Goal: Check status: Check status

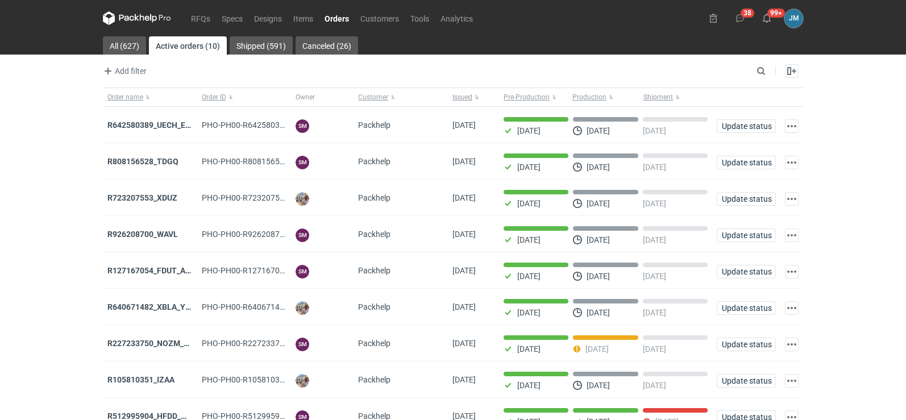
click at [141, 14] on icon at bounding box center [137, 18] width 68 height 14
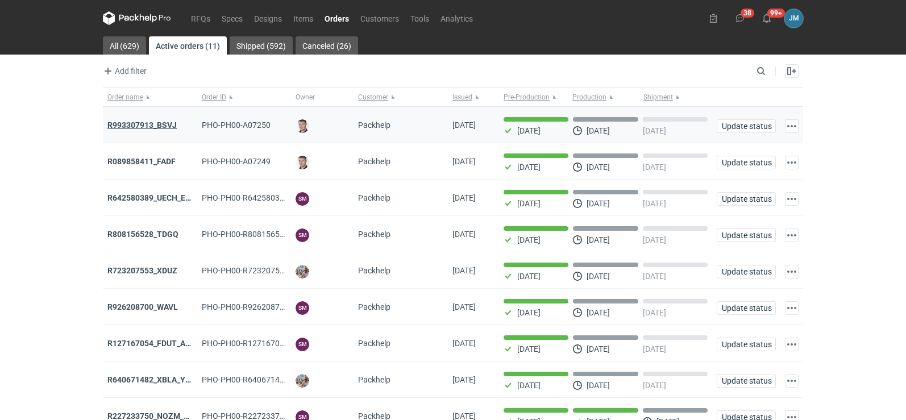
click at [137, 123] on strong "R993307913_BSVJ" at bounding box center [141, 124] width 69 height 9
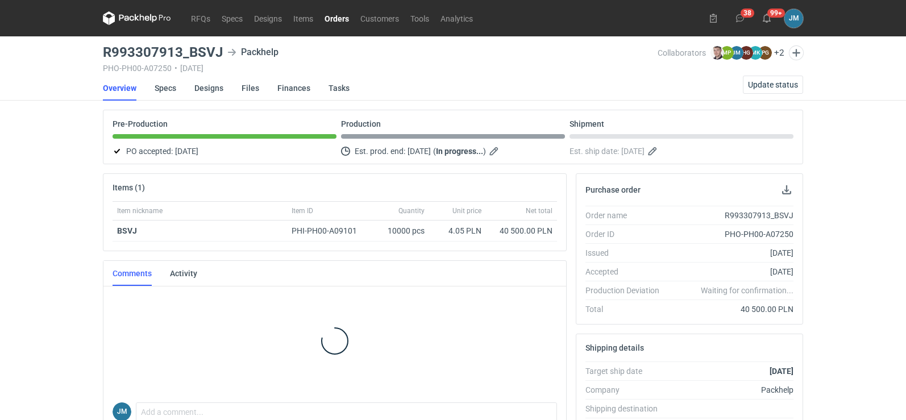
scroll to position [227, 0]
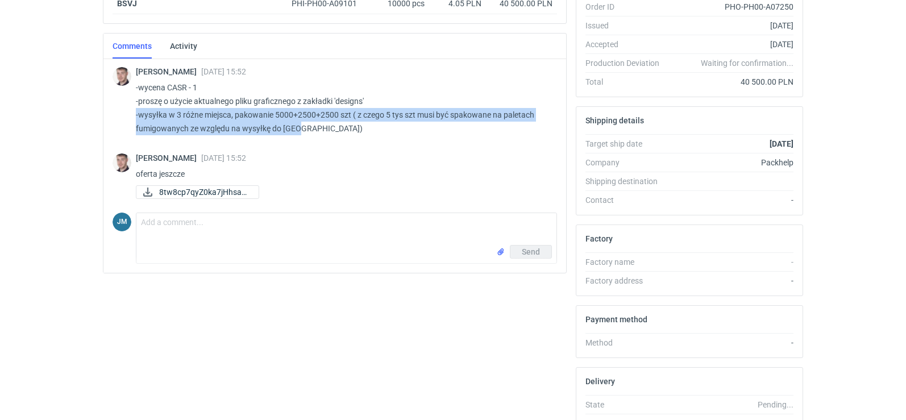
drag, startPoint x: 312, startPoint y: 138, endPoint x: 133, endPoint y: 111, distance: 181.1
click at [133, 111] on div "Maciej Sikora 18 Sep 2025 15:52 -wycena CASR - 1 -proszę o użycie aktualnego pl…" at bounding box center [335, 102] width 444 height 90
copy p "-wysyłka w 3 różne miejsca, pakowanie 5000+2500+2500 szt ( z czego 5 tys szt mu…"
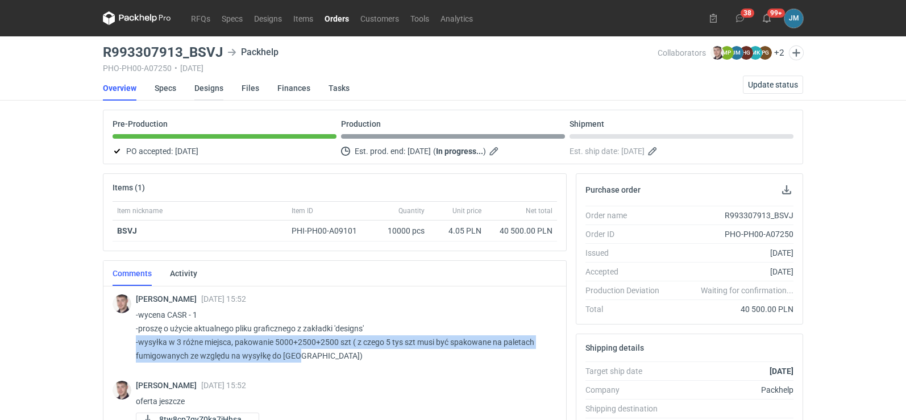
click at [194, 91] on link "Designs" at bounding box center [208, 88] width 29 height 25
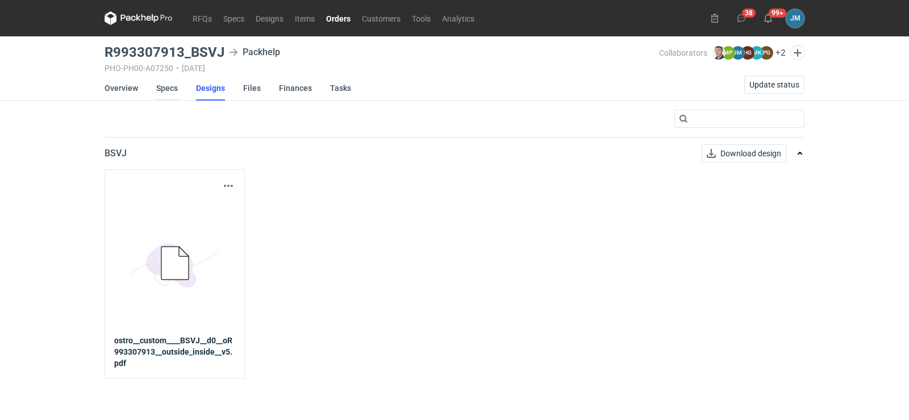
click at [159, 86] on link "Specs" at bounding box center [167, 88] width 22 height 25
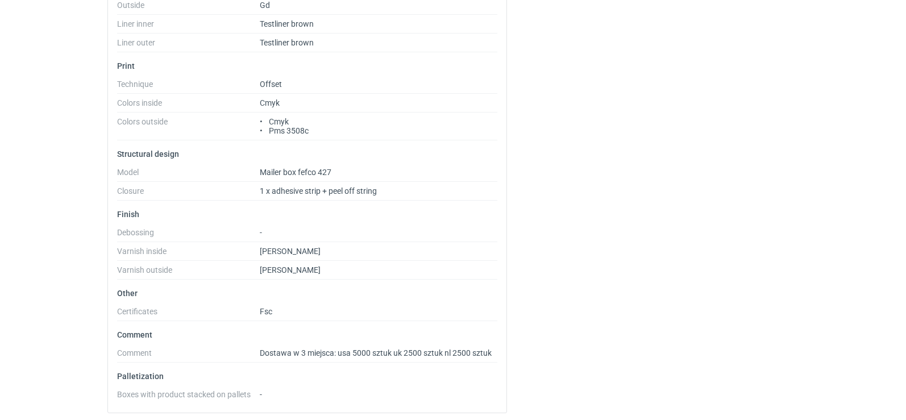
scroll to position [468, 0]
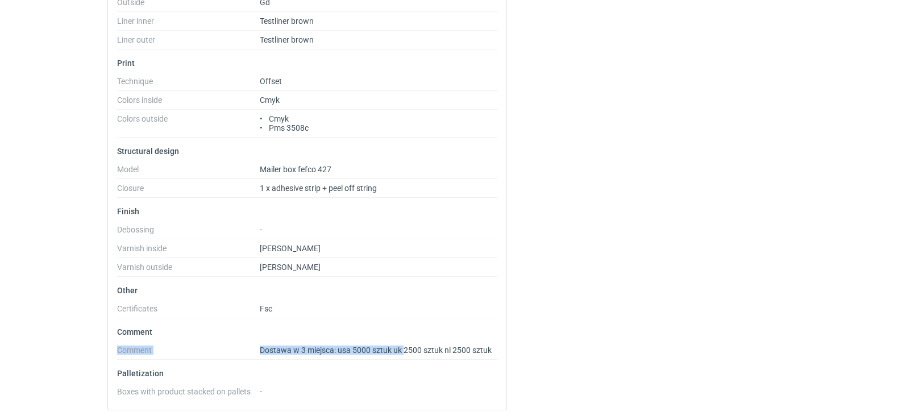
drag, startPoint x: 405, startPoint y: 349, endPoint x: 305, endPoint y: 331, distance: 101.1
click at [305, 331] on li "Comment Comment Dostawa w 3 miejsca: usa 5000 sztuk uk 2500 sztuk nl 2500 sztuk" at bounding box center [307, 343] width 380 height 32
click at [738, 155] on div "BSVJ Locked Locked by order Basic info Spec name BSVJ Spec ID PHS-PH00-A09628 E…" at bounding box center [453, 60] width 700 height 719
click at [381, 342] on li "Comment Comment Dostawa w 3 miejsca: usa 5000 sztuk uk 2500 sztuk nl 2500 sztuk" at bounding box center [307, 343] width 380 height 32
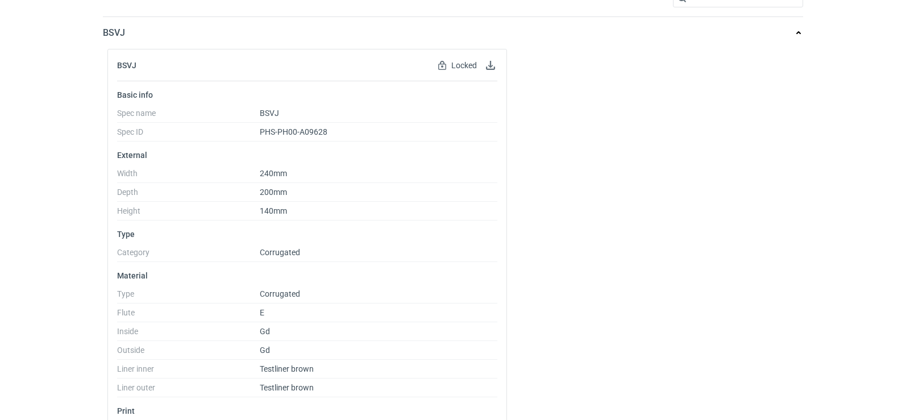
scroll to position [0, 0]
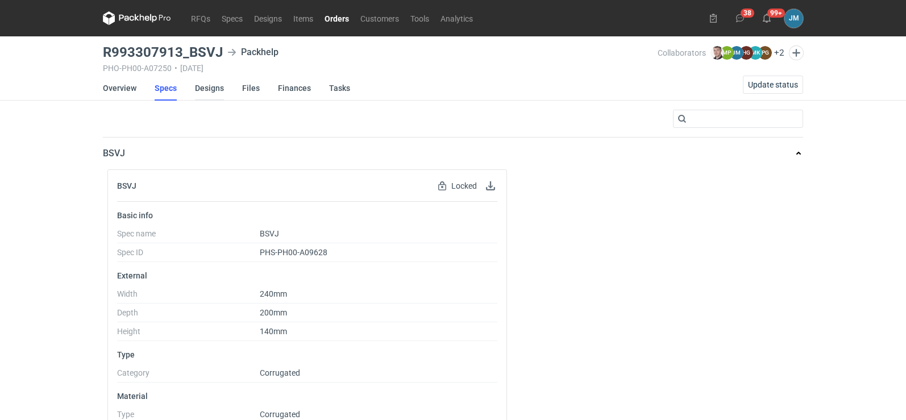
click at [196, 90] on link "Designs" at bounding box center [209, 88] width 29 height 25
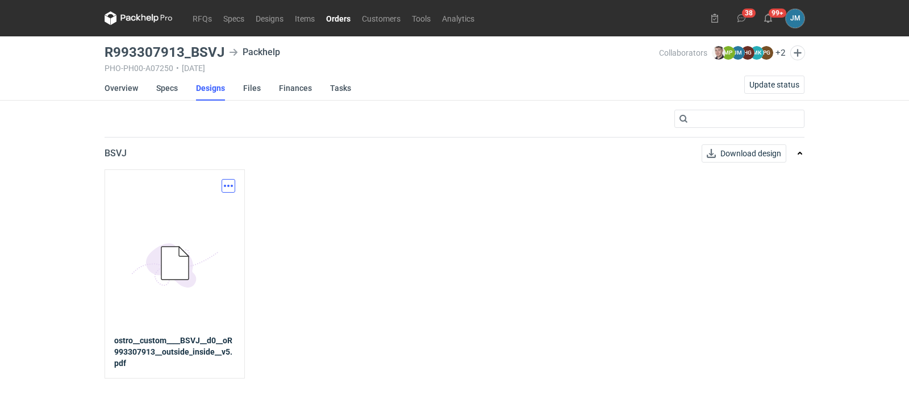
drag, startPoint x: 224, startPoint y: 184, endPoint x: 227, endPoint y: 230, distance: 45.6
click at [224, 185] on button "button" at bounding box center [229, 186] width 14 height 14
click at [207, 214] on link "Download design part" at bounding box center [178, 211] width 105 height 18
click at [130, 22] on icon at bounding box center [139, 18] width 68 height 14
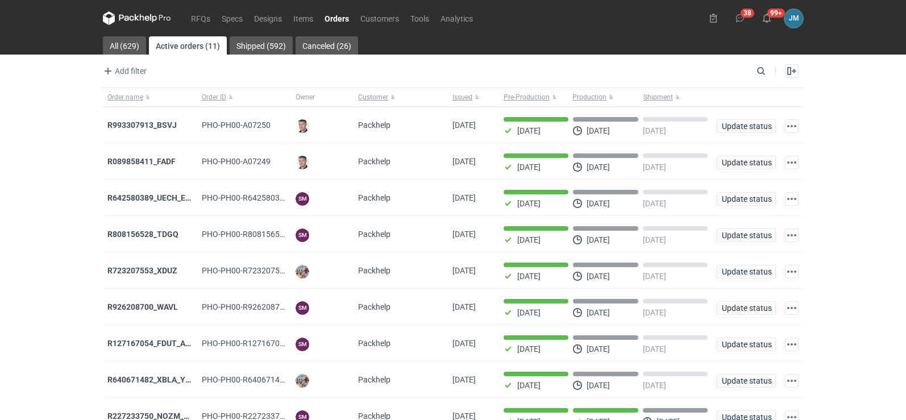
click at [140, 27] on nav "RFQs Specs Designs Items Orders Customers Tools Analytics" at bounding box center [291, 18] width 376 height 36
click at [134, 29] on nav "RFQs Specs Designs Items Orders Customers Tools Analytics" at bounding box center [291, 18] width 376 height 36
click at [132, 24] on icon at bounding box center [137, 18] width 68 height 14
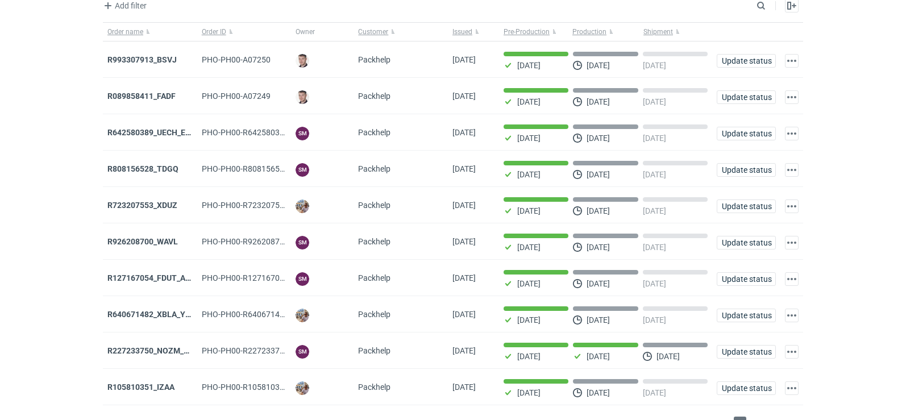
scroll to position [93, 0]
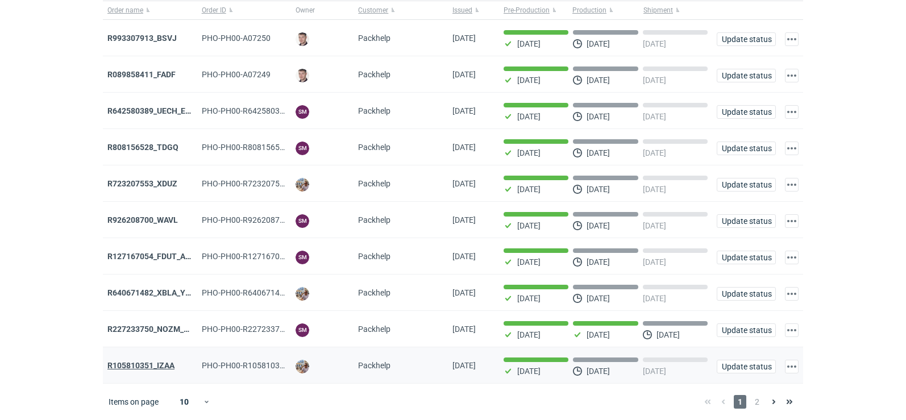
click at [116, 369] on strong "R105810351_IZAA" at bounding box center [140, 365] width 67 height 9
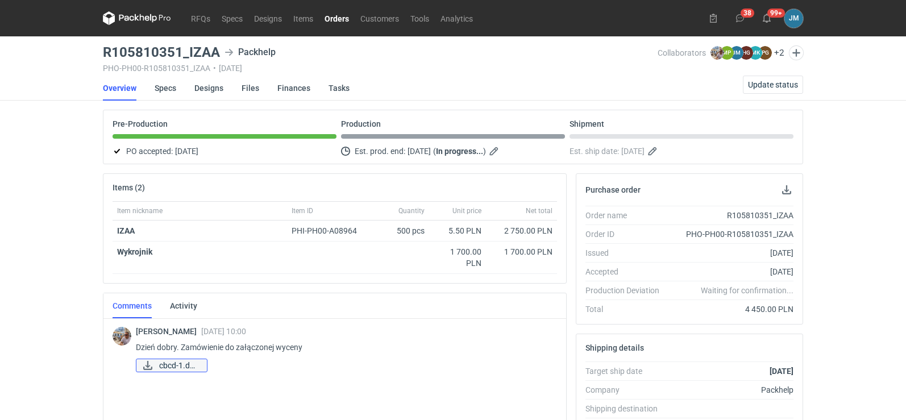
click at [186, 363] on span "cbcd-1.docx" at bounding box center [178, 365] width 39 height 13
click at [124, 11] on icon at bounding box center [137, 18] width 68 height 14
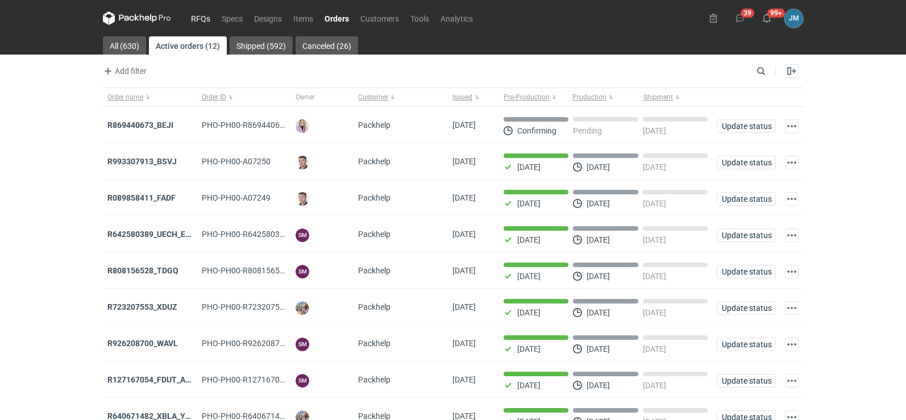
click at [202, 20] on link "RFQs" at bounding box center [200, 18] width 31 height 14
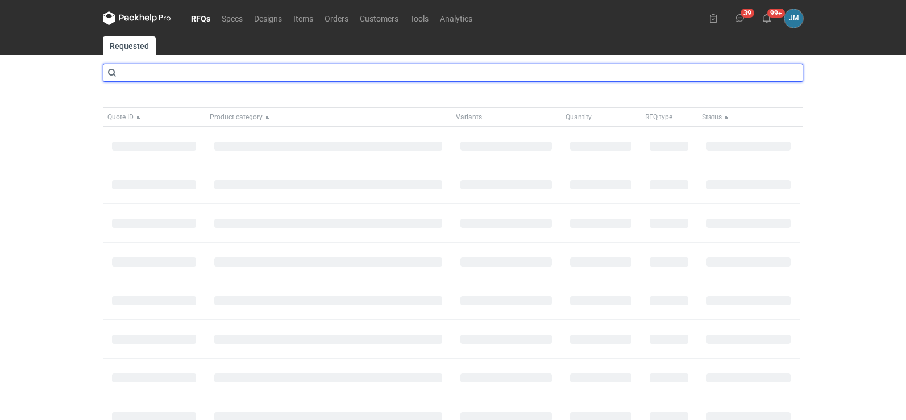
click at [157, 70] on input "text" at bounding box center [453, 73] width 700 height 18
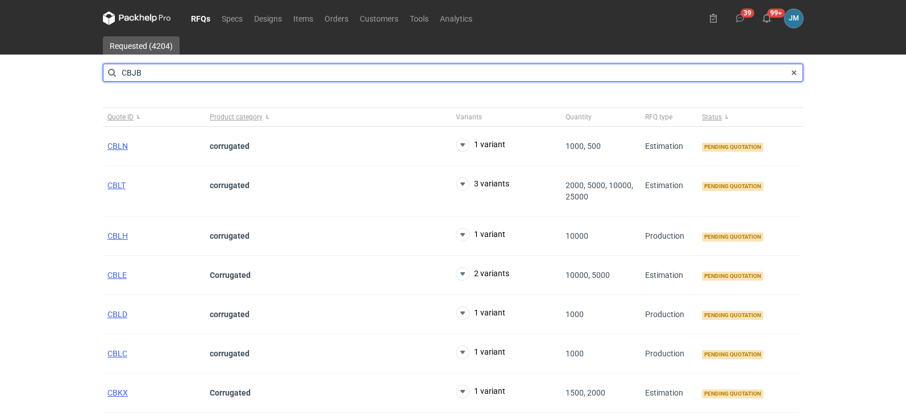
type input "CBJB"
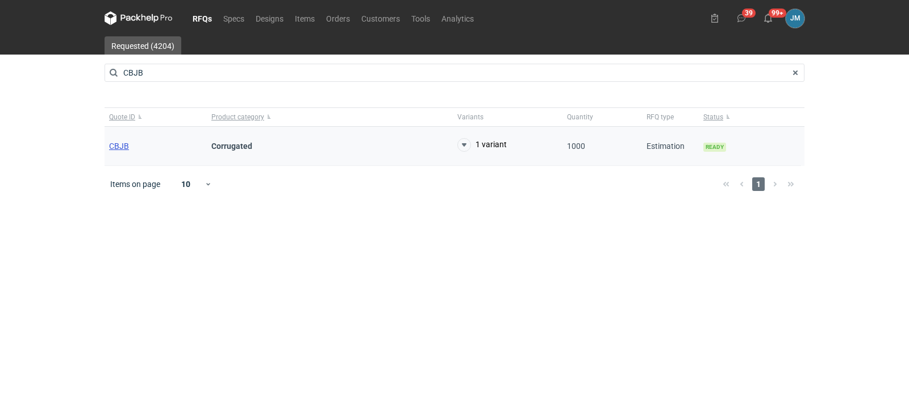
click at [118, 146] on span "CBJB" at bounding box center [119, 145] width 20 height 9
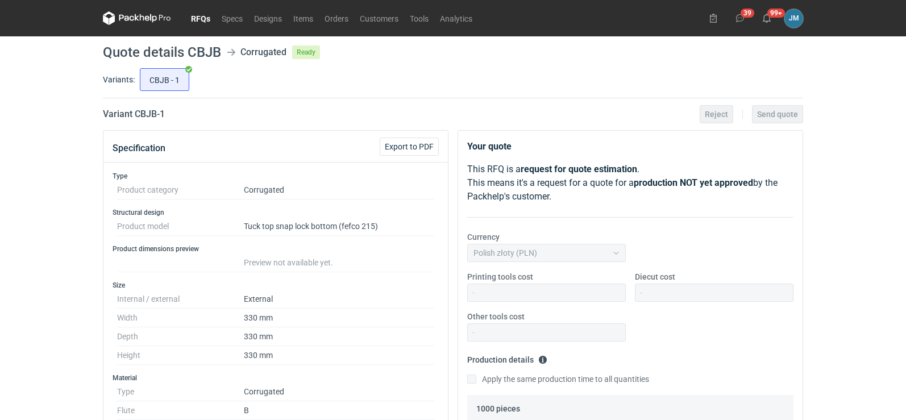
scroll to position [455, 0]
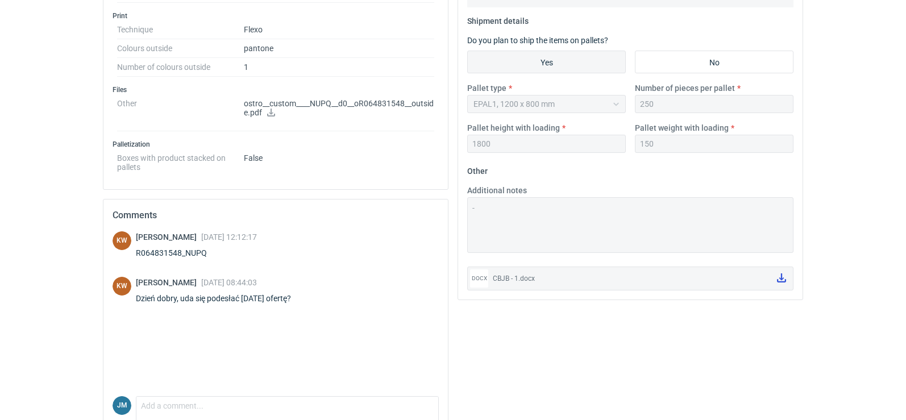
click at [785, 280] on icon at bounding box center [781, 277] width 9 height 9
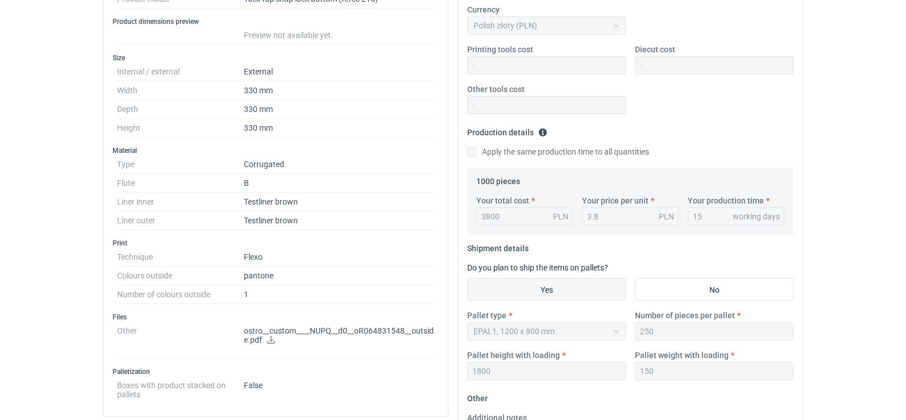
scroll to position [0, 0]
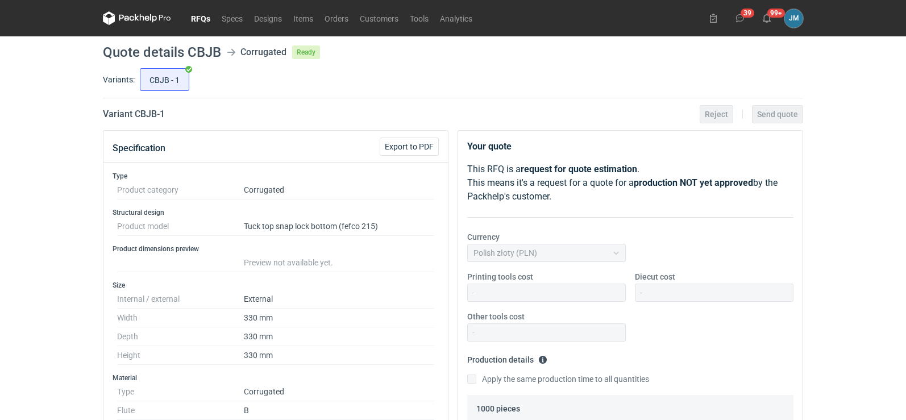
click at [141, 22] on icon at bounding box center [137, 18] width 68 height 14
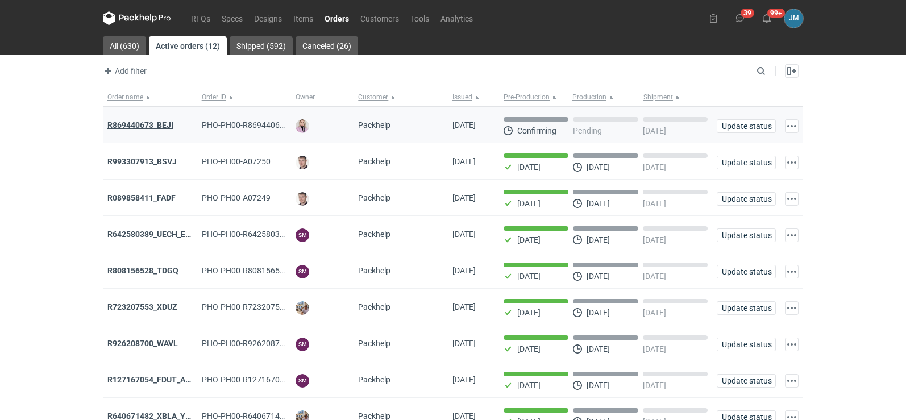
click at [120, 127] on strong "R869440673_BEJI" at bounding box center [140, 124] width 66 height 9
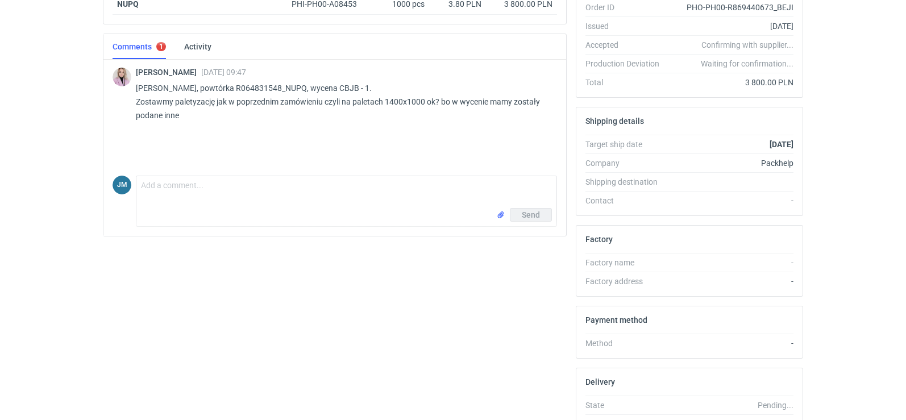
scroll to position [227, 0]
click at [170, 189] on textarea "Comment message" at bounding box center [346, 192] width 420 height 32
type textarea "O"
type textarea "ok , chyba że wejdzie mi na te mniejsze palety"
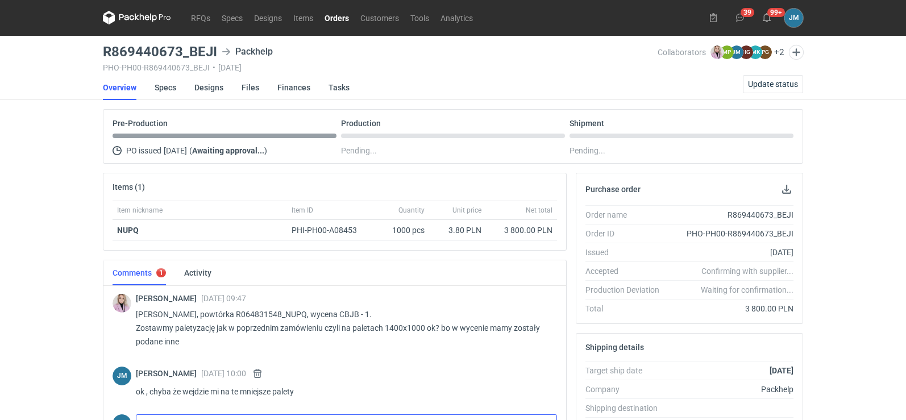
scroll to position [0, 0]
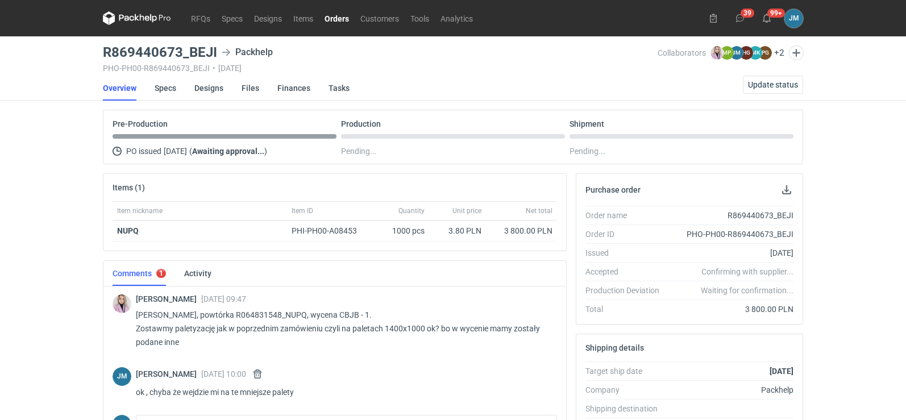
click at [131, 18] on icon at bounding box center [137, 18] width 68 height 14
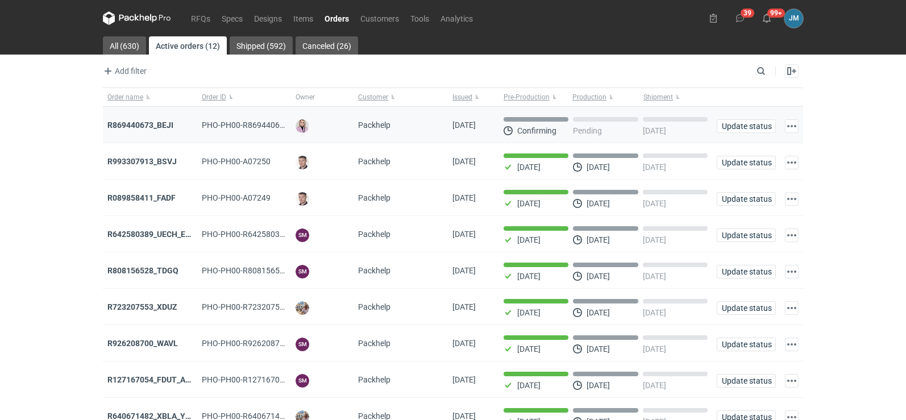
click at [149, 119] on div "R869440673_BEJI" at bounding box center [150, 125] width 94 height 36
click at [149, 122] on strong "R869440673_BEJI" at bounding box center [140, 124] width 66 height 9
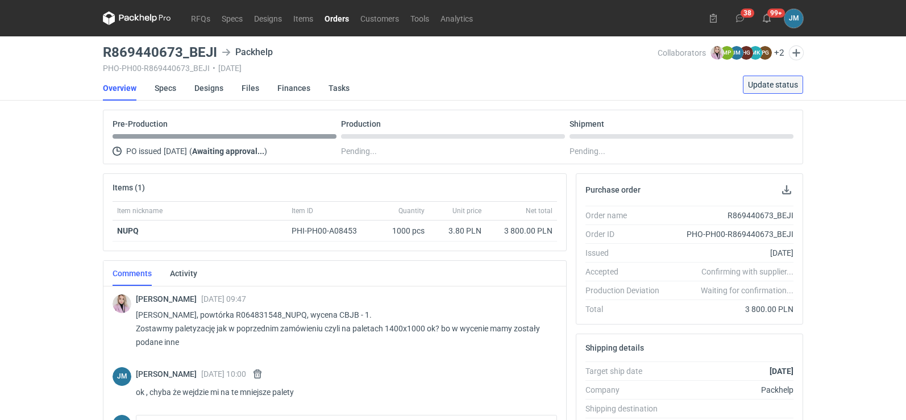
click at [764, 85] on span "Update status" at bounding box center [773, 85] width 50 height 8
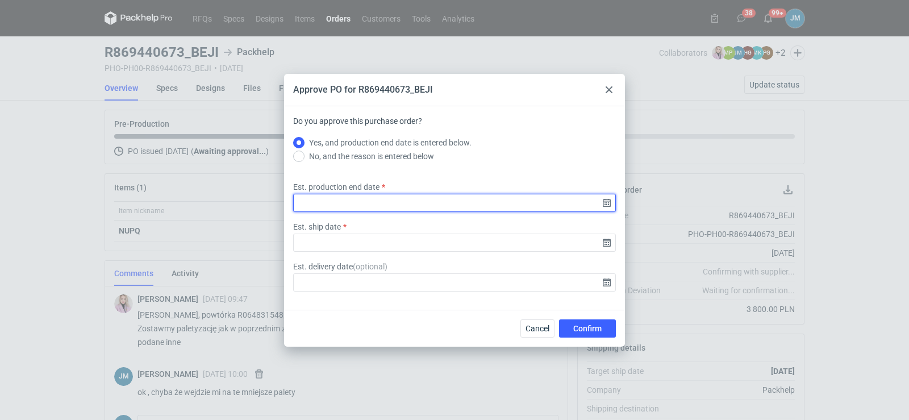
click at [610, 208] on input "Est. production end date" at bounding box center [454, 203] width 323 height 18
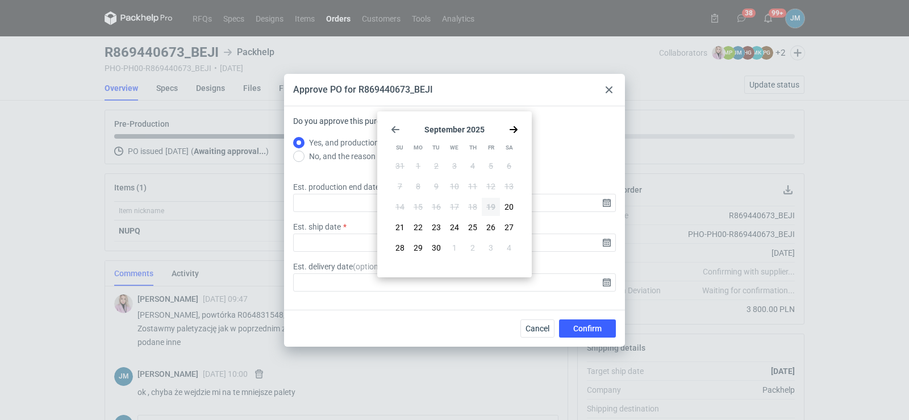
click at [511, 130] on use "Go forward 1 month" at bounding box center [514, 129] width 8 height 7
click at [485, 186] on button "10" at bounding box center [491, 186] width 18 height 18
type input "2025-10-10"
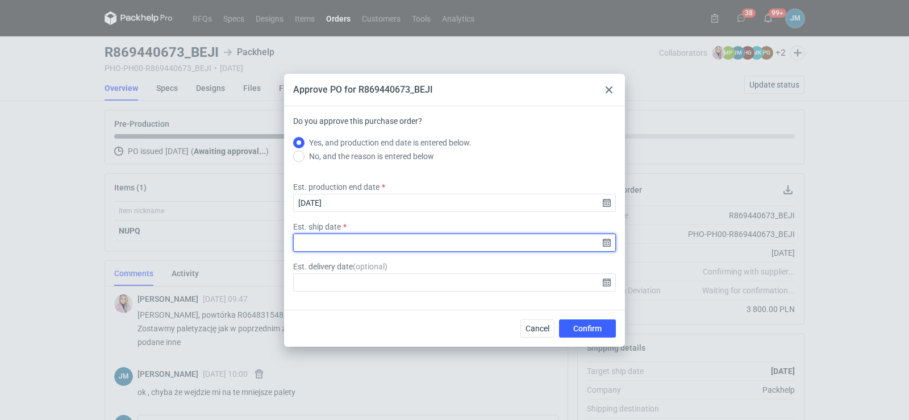
click at [603, 239] on input "Est. ship date" at bounding box center [454, 243] width 323 height 18
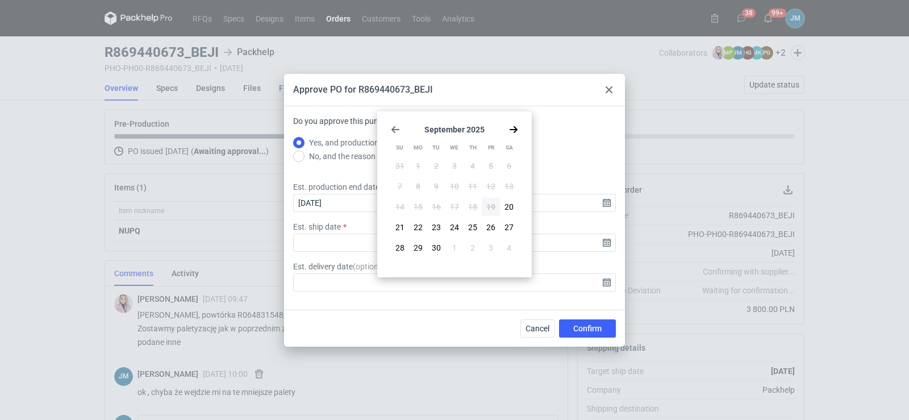
click at [515, 133] on icon "Go forward 1 month" at bounding box center [513, 129] width 9 height 9
click at [422, 207] on span "13" at bounding box center [418, 206] width 9 height 11
type input "2025-10-13"
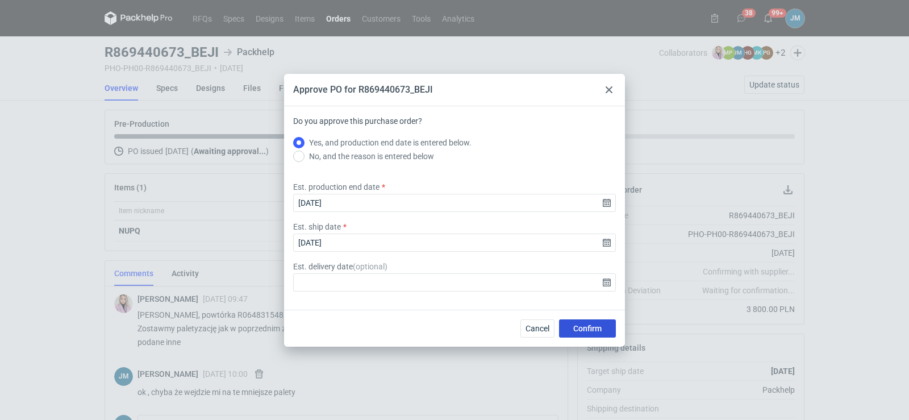
click at [567, 328] on button "Confirm" at bounding box center [587, 328] width 57 height 18
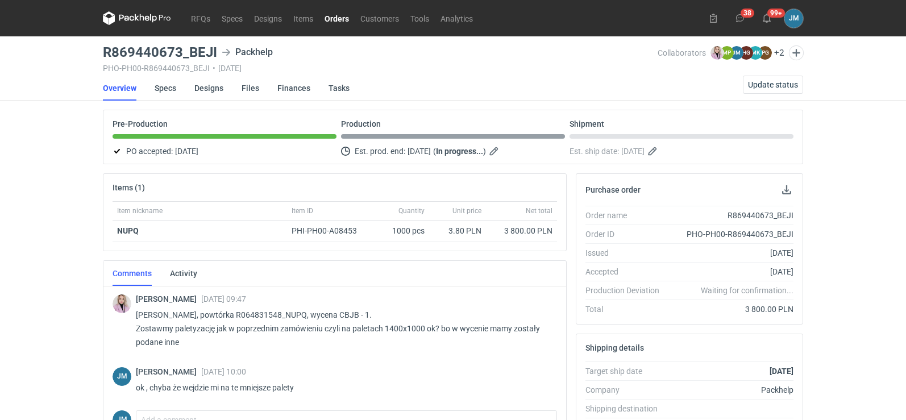
click at [124, 15] on icon at bounding box center [137, 18] width 68 height 14
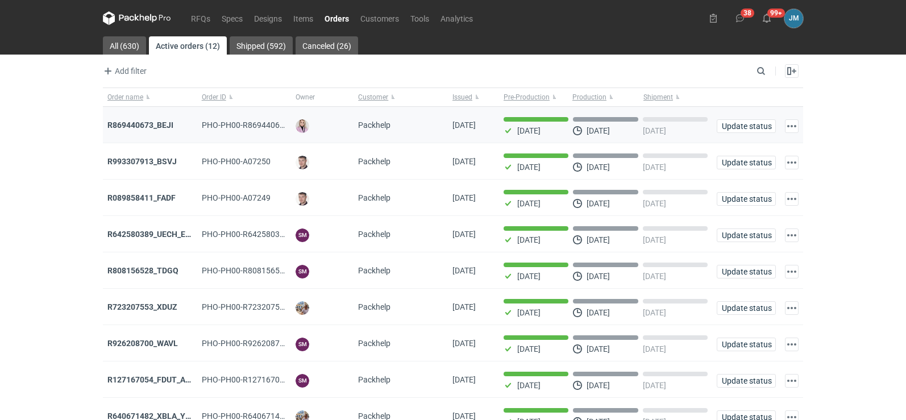
click at [130, 117] on div "R869440673_BEJI" at bounding box center [150, 125] width 94 height 36
click at [130, 121] on strong "R869440673_BEJI" at bounding box center [140, 124] width 66 height 9
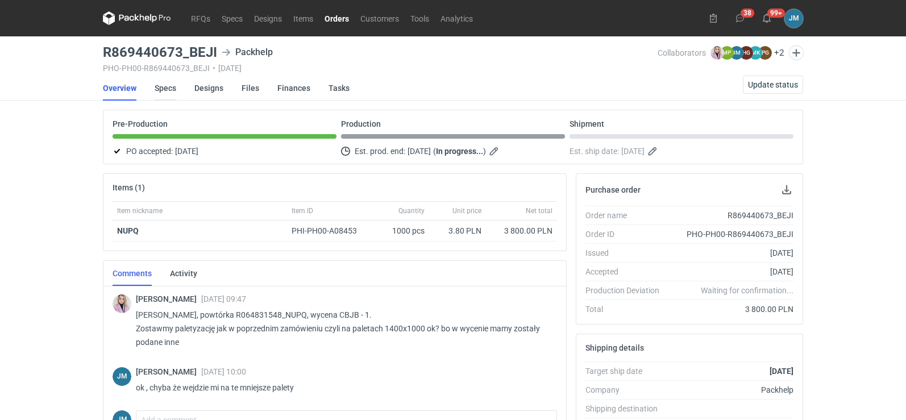
click at [169, 91] on link "Specs" at bounding box center [166, 88] width 22 height 25
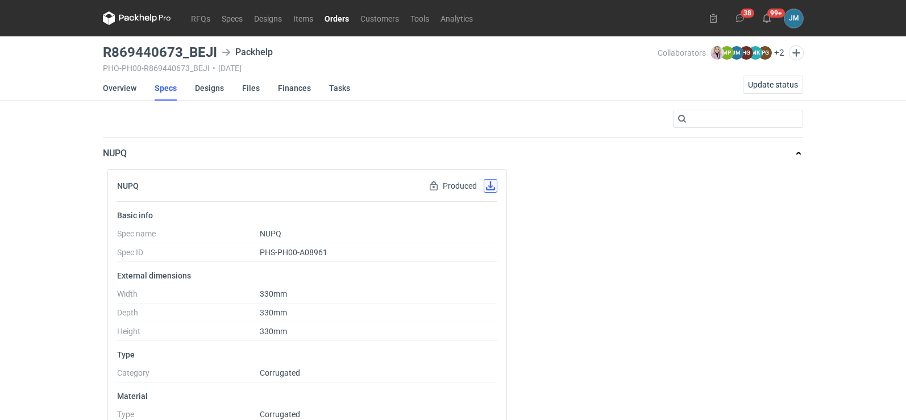
click at [490, 187] on button "button" at bounding box center [491, 186] width 14 height 14
click at [214, 94] on link "Designs" at bounding box center [209, 88] width 29 height 25
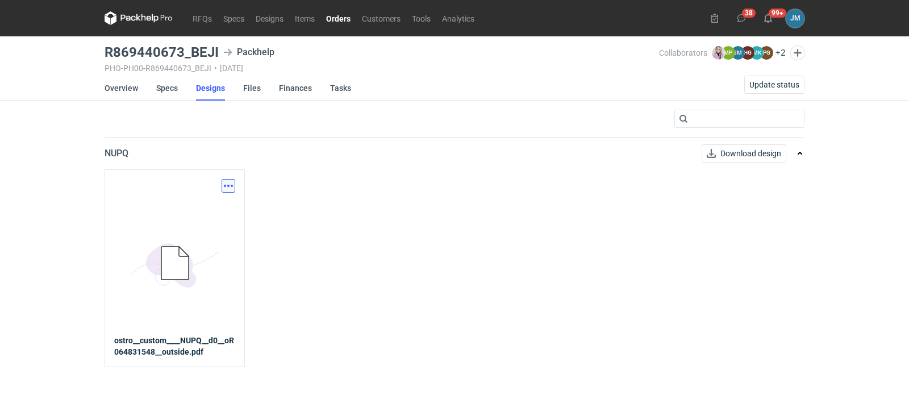
click at [229, 188] on button "button" at bounding box center [229, 186] width 14 height 14
click at [195, 212] on link "Download design part" at bounding box center [178, 211] width 105 height 18
click at [281, 86] on link "Finances" at bounding box center [295, 88] width 33 height 25
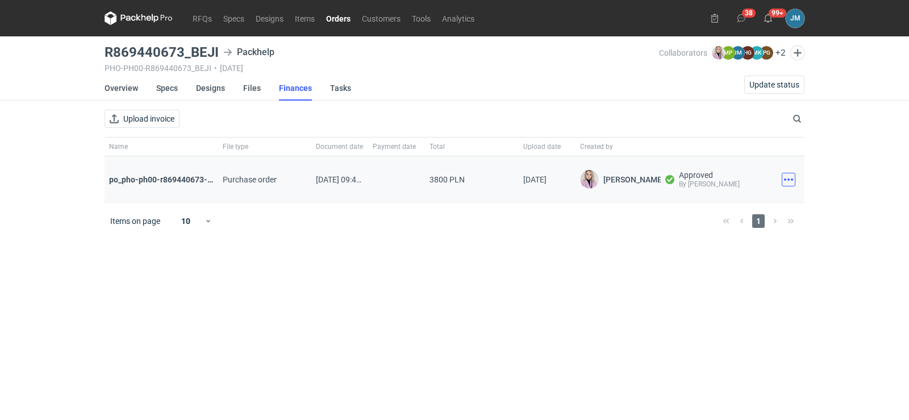
click at [786, 180] on button "button" at bounding box center [789, 180] width 14 height 14
click at [753, 199] on button "Download" at bounding box center [738, 204] width 105 height 18
click at [143, 17] on icon at bounding box center [139, 18] width 68 height 14
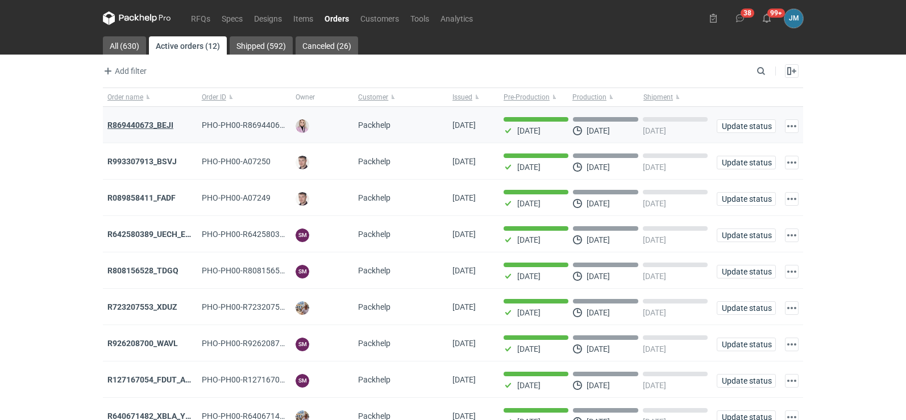
click at [145, 122] on strong "R869440673_BEJI" at bounding box center [140, 124] width 66 height 9
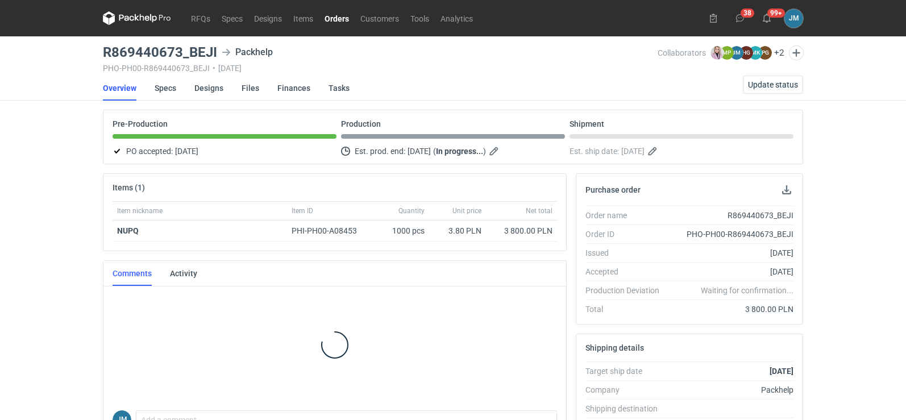
scroll to position [227, 0]
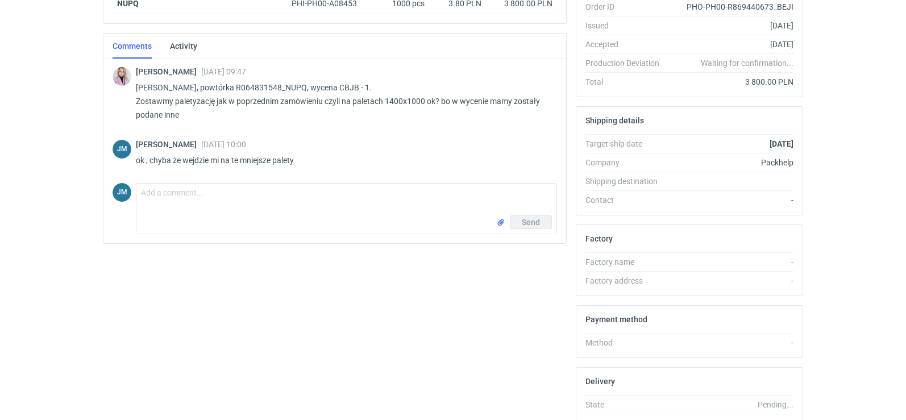
click at [344, 170] on div "Joanna Myślak 19 Sep 2025 10:00 ok , chyba że wejdzie mi na te mniejsze palety" at bounding box center [342, 156] width 412 height 32
click at [343, 166] on p "ok , chyba że wejdzie mi na te mniejsze palety" at bounding box center [342, 160] width 412 height 14
click at [274, 154] on p "ok , chyba że wejdzie mi na te mniejsze palety" at bounding box center [342, 160] width 412 height 14
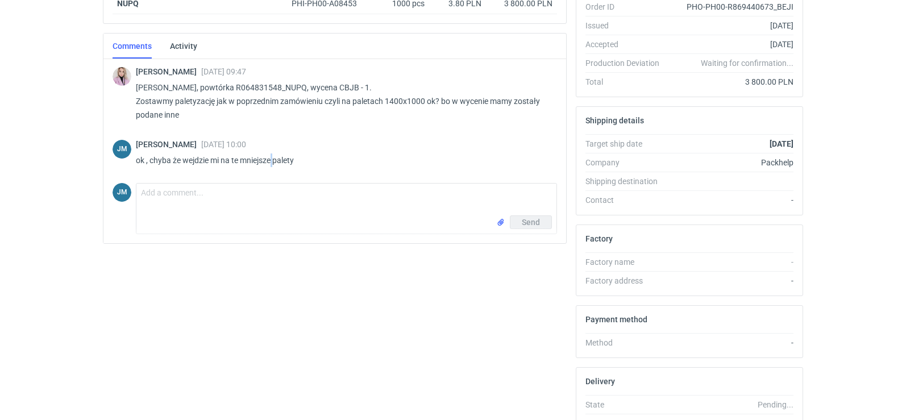
click at [274, 154] on p "ok , chyba że wejdzie mi na te mniejsze palety" at bounding box center [342, 160] width 412 height 14
click at [311, 164] on p "ok , chyba że wejdzie mi na te mniejsze palety" at bounding box center [342, 160] width 412 height 14
drag, startPoint x: 309, startPoint y: 160, endPoint x: 105, endPoint y: 144, distance: 204.6
click at [105, 144] on div "Klaudia Wiśniewska 19 Sep 2025 09:47 Pani Asiu, powtórka R064831548_NUPQ, wycen…" at bounding box center [334, 151] width 463 height 184
drag, startPoint x: 207, startPoint y: 155, endPoint x: 206, endPoint y: 168, distance: 13.1
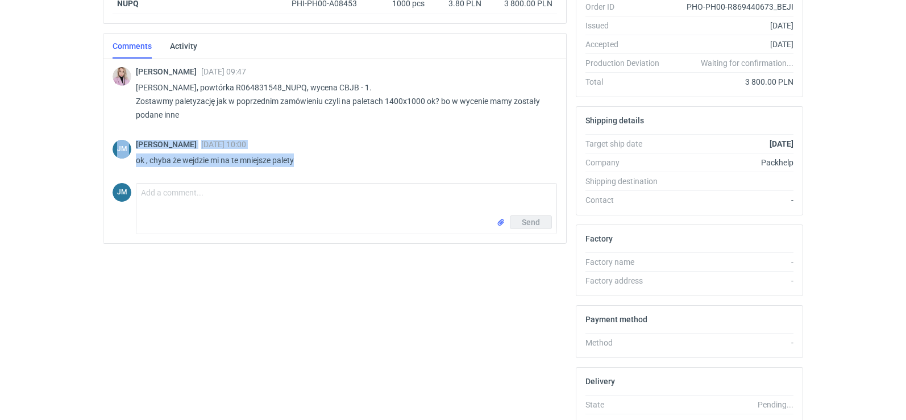
click at [206, 168] on div "Joanna Myślak 19 Sep 2025 10:00 ok , chyba że wejdzie mi na te mniejsze palety" at bounding box center [342, 156] width 412 height 32
click at [184, 191] on textarea "Comment message" at bounding box center [346, 200] width 420 height 32
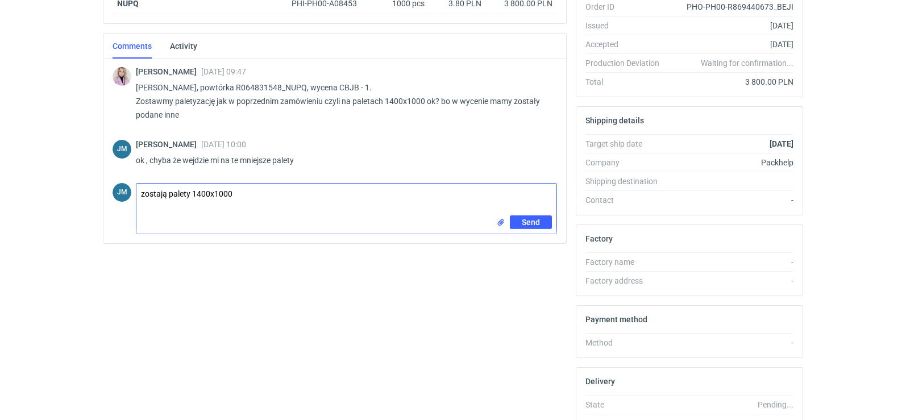
type textarea "zostają palety 1400x1000"
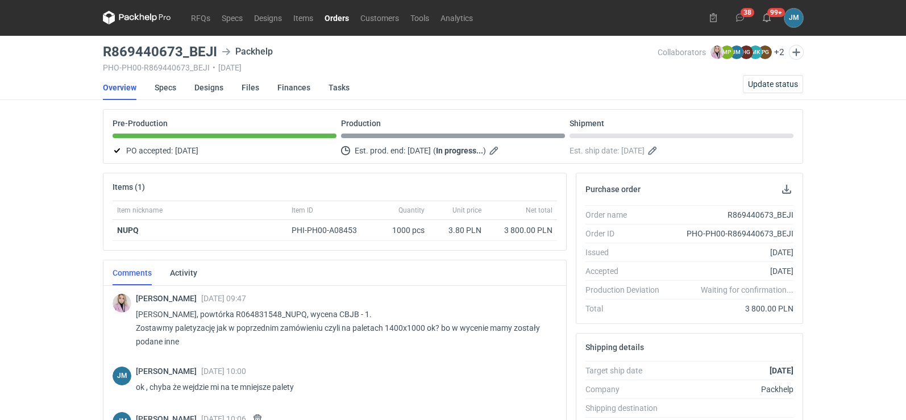
scroll to position [0, 0]
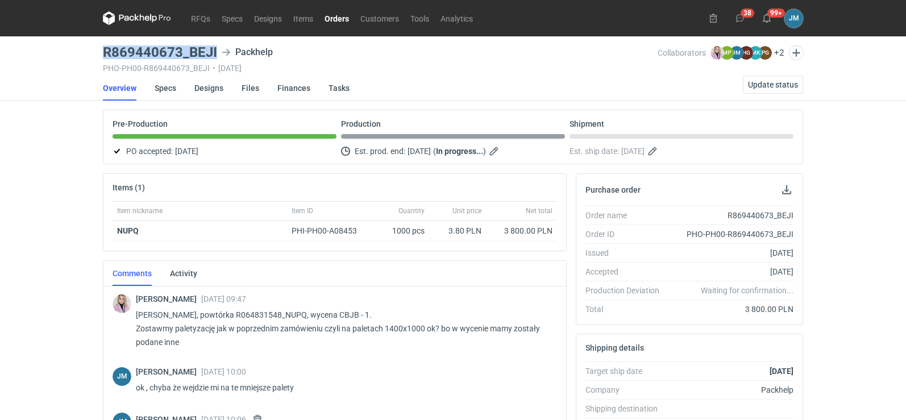
drag, startPoint x: 219, startPoint y: 52, endPoint x: 103, endPoint y: 46, distance: 116.1
click at [103, 46] on div "R869440673_BEJI Packhelp" at bounding box center [380, 52] width 555 height 14
copy h3 "R869440673_BEJI"
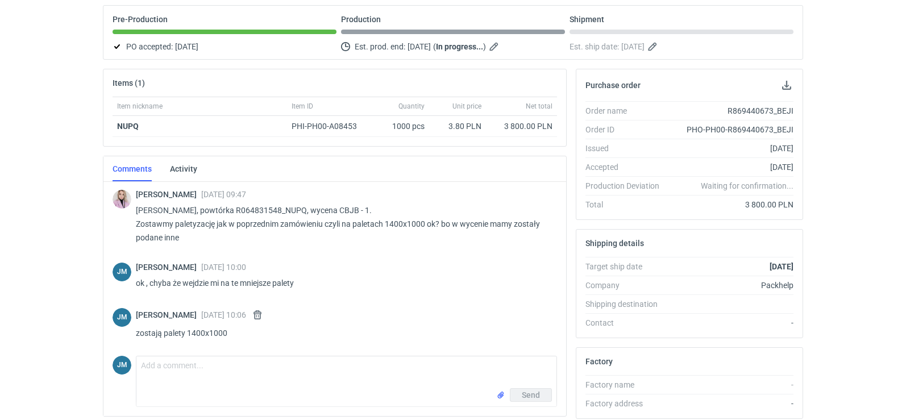
scroll to position [95, 0]
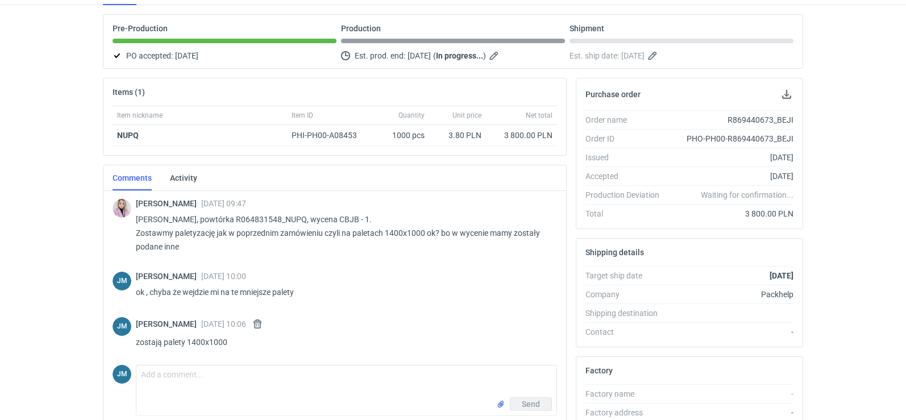
click at [120, 226] on div "Klaudia Wiśniewska 19 Sep 2025 09:47 Pani Asiu, powtórka R064831548_NUPQ, wycen…" at bounding box center [335, 227] width 444 height 76
click at [29, 235] on div "RFQs Specs Designs Items Orders Customers Tools Analytics 38 99+ JM Joanna Myśl…" at bounding box center [453, 115] width 906 height 420
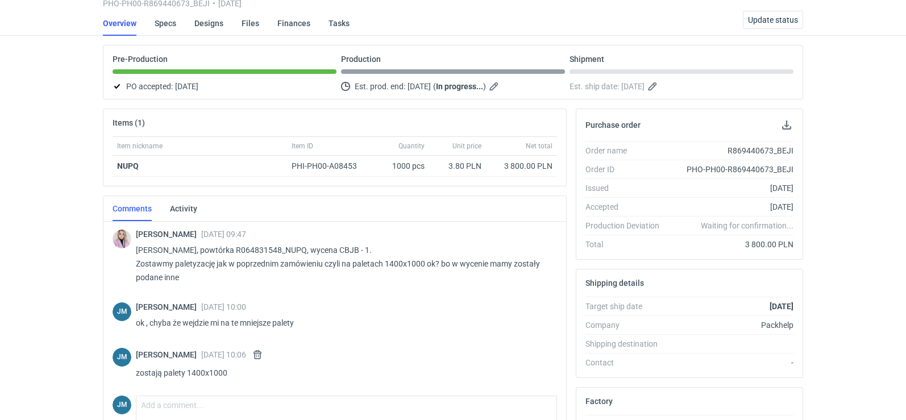
scroll to position [0, 0]
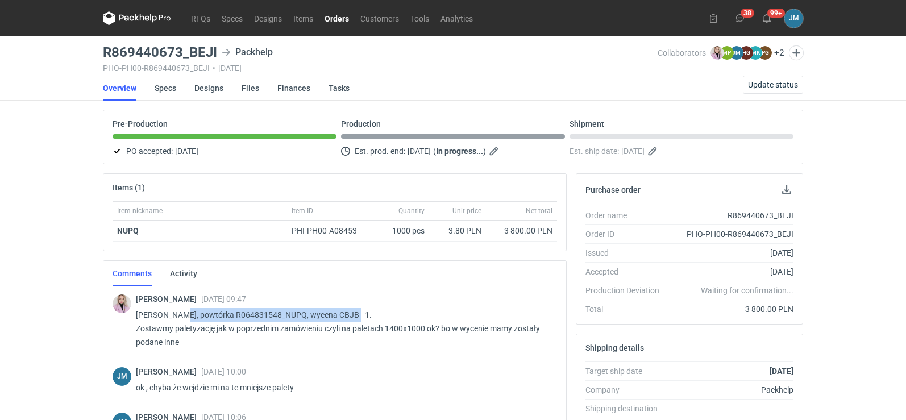
drag, startPoint x: 173, startPoint y: 314, endPoint x: 367, endPoint y: 315, distance: 193.8
click at [367, 315] on p "Pani Asiu, powtórka R064831548_NUPQ, wycena CBJB - 1. Zostawmy paletyzację jak …" at bounding box center [342, 328] width 412 height 41
copy p "powtórka R064831548_NUPQ, wycena CBJB - 1."
click at [111, 11] on nav "RFQs Specs Designs Items Orders Customers Tools Analytics" at bounding box center [291, 18] width 376 height 36
click at [128, 23] on icon at bounding box center [137, 18] width 68 height 14
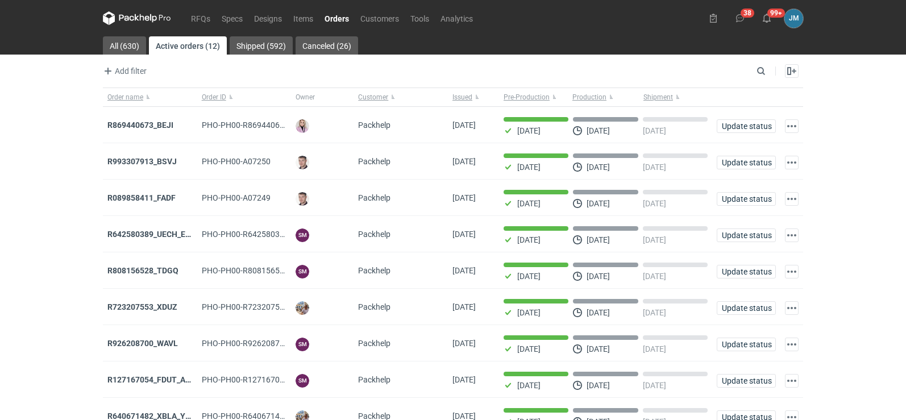
scroll to position [93, 0]
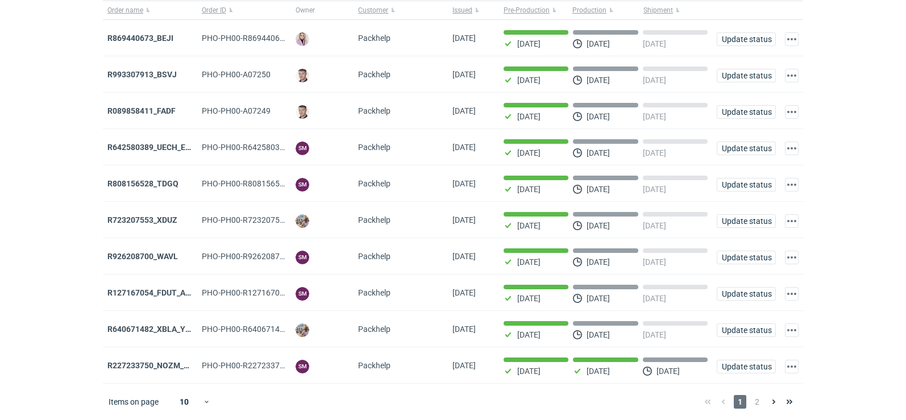
click at [765, 402] on div "1 2" at bounding box center [748, 402] width 98 height 14
click at [761, 407] on span "2" at bounding box center [757, 402] width 13 height 14
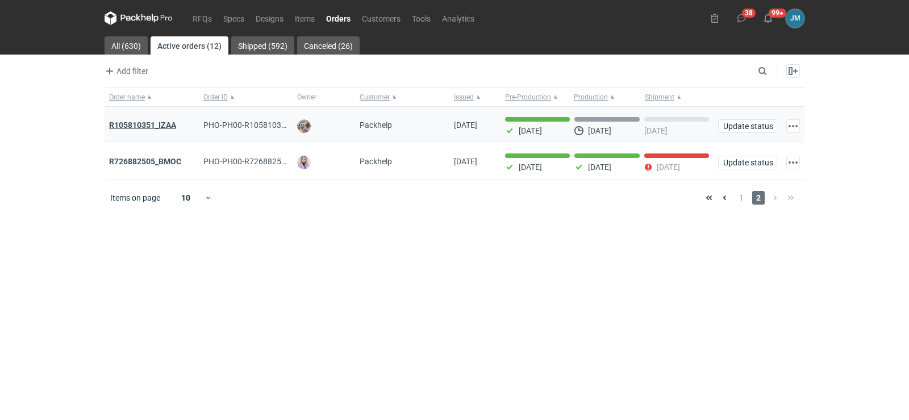
click at [136, 121] on strong "R105810351_IZAA" at bounding box center [142, 124] width 67 height 9
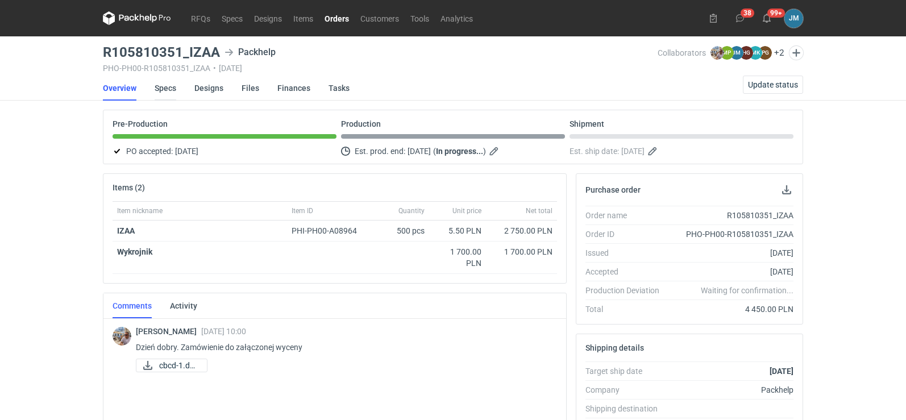
click at [165, 89] on link "Specs" at bounding box center [166, 88] width 22 height 25
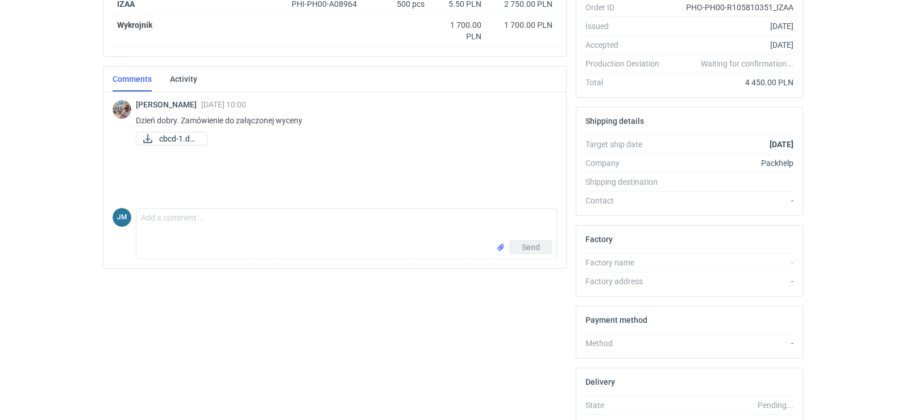
scroll to position [227, 0]
click at [167, 144] on span "cbcd-1.docx" at bounding box center [178, 138] width 39 height 13
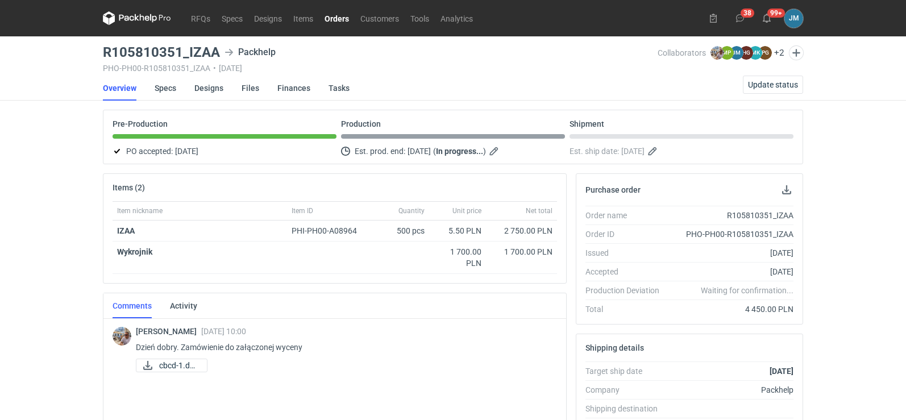
click at [134, 17] on icon at bounding box center [126, 18] width 15 height 6
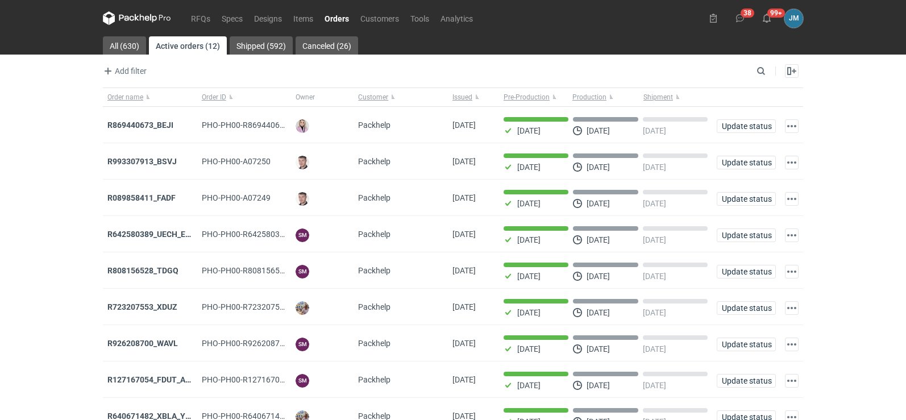
click at [118, 9] on nav "RFQs Specs Designs Items Orders Customers Tools Analytics" at bounding box center [291, 18] width 376 height 36
click at [121, 19] on icon at bounding box center [137, 18] width 68 height 14
click at [131, 23] on icon at bounding box center [137, 18] width 68 height 14
click at [134, 18] on icon at bounding box center [137, 18] width 68 height 14
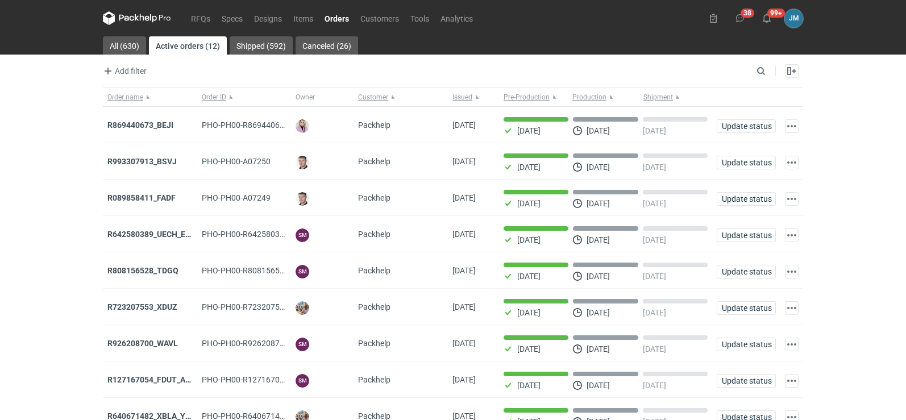
click at [153, 22] on icon at bounding box center [137, 18] width 68 height 14
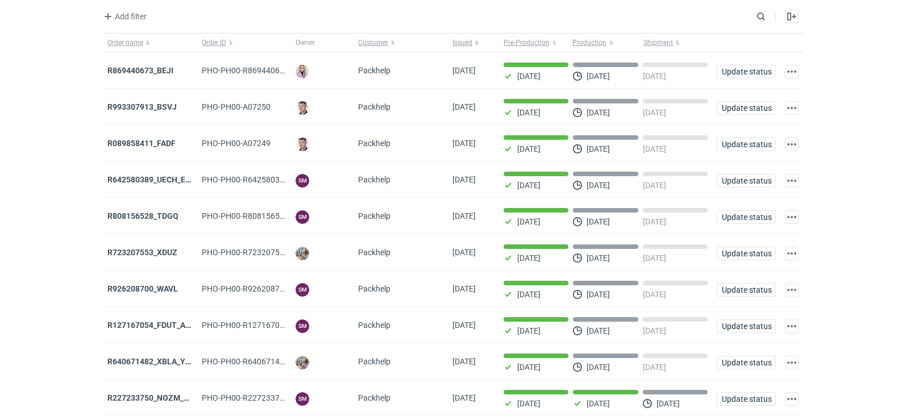
scroll to position [93, 0]
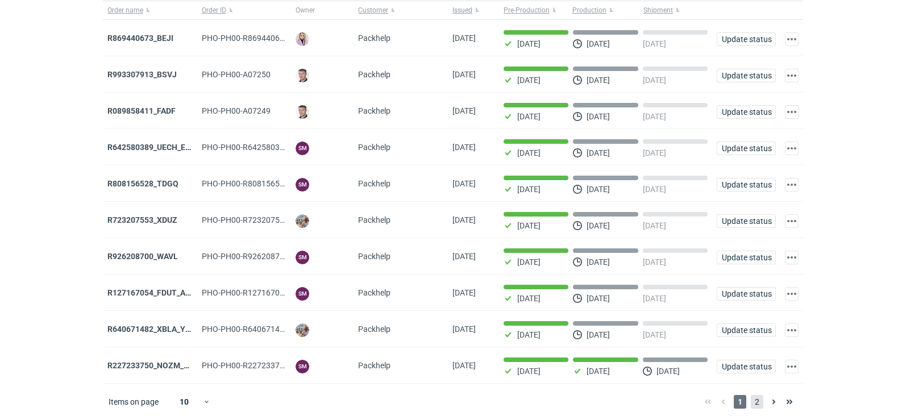
click at [757, 402] on span "2" at bounding box center [757, 402] width 13 height 14
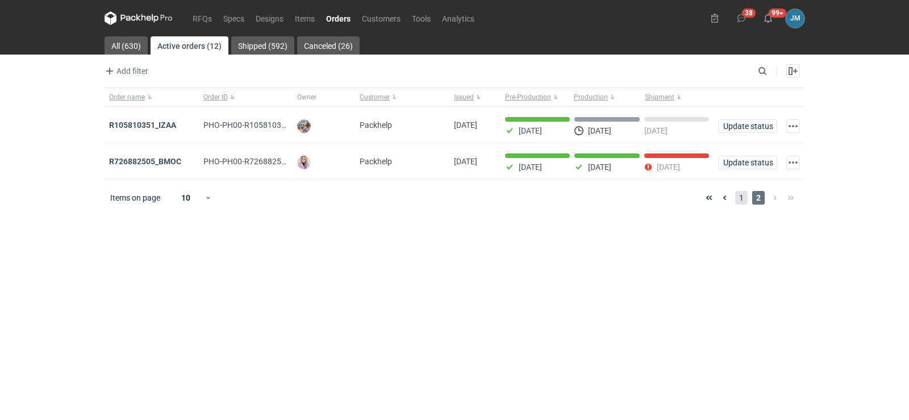
click at [742, 200] on span "1" at bounding box center [741, 198] width 13 height 14
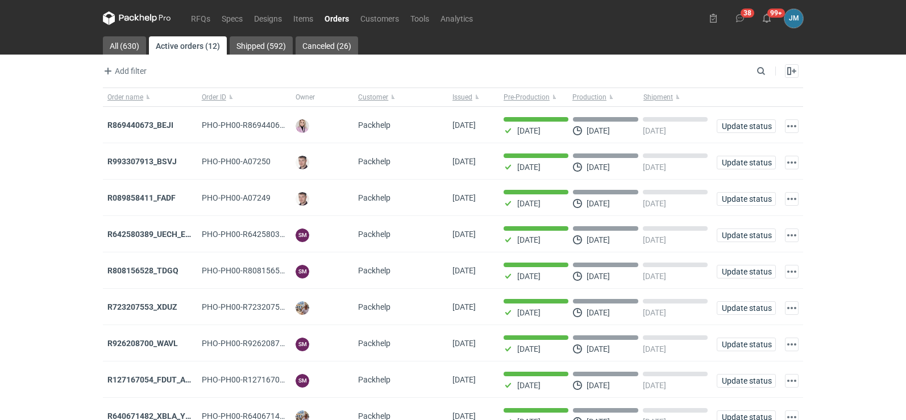
click at [141, 13] on icon at bounding box center [137, 18] width 68 height 14
click at [136, 22] on icon at bounding box center [137, 18] width 68 height 14
click at [138, 17] on icon at bounding box center [137, 18] width 68 height 14
click at [119, 14] on icon at bounding box center [137, 18] width 68 height 14
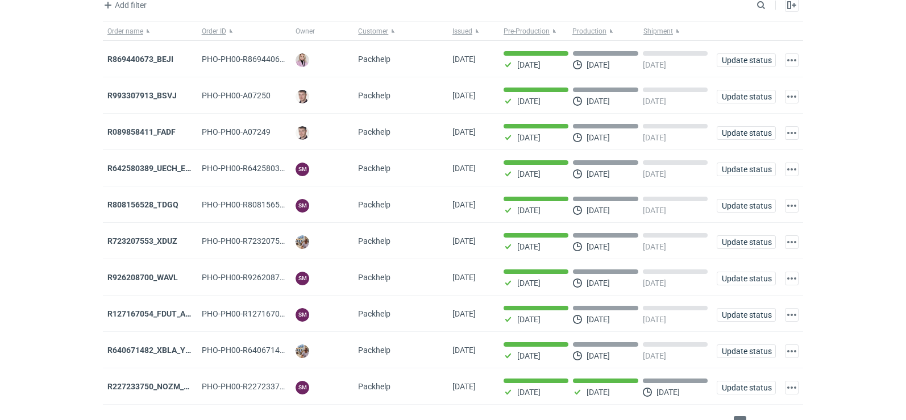
scroll to position [93, 0]
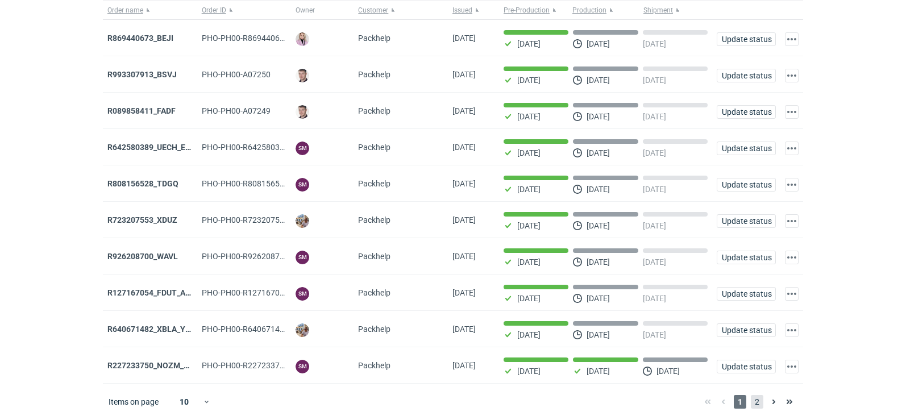
click at [760, 401] on span "2" at bounding box center [757, 402] width 13 height 14
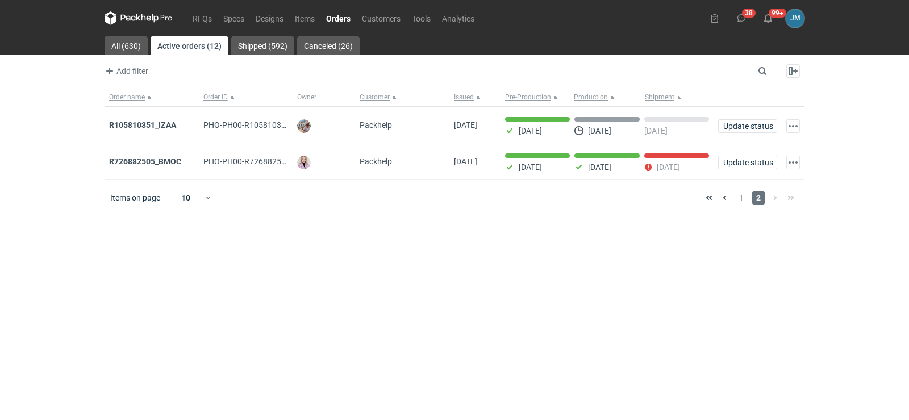
click at [155, 20] on icon at bounding box center [139, 18] width 68 height 14
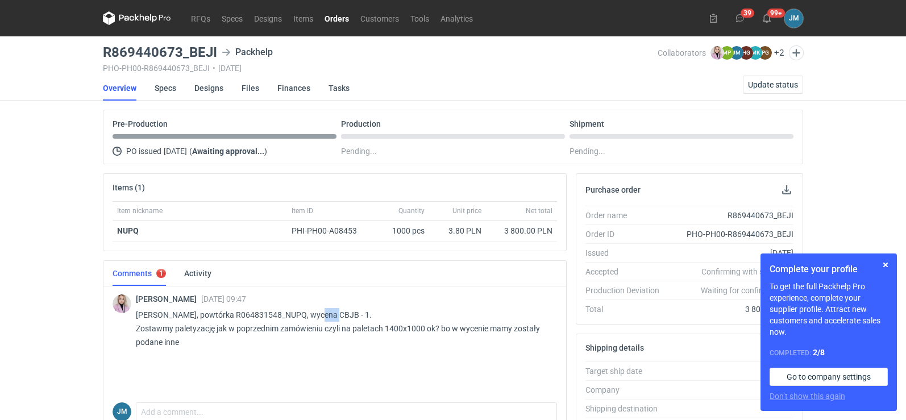
drag, startPoint x: 309, startPoint y: 316, endPoint x: 328, endPoint y: 311, distance: 19.8
click at [328, 311] on p "[PERSON_NAME], powtórka R064831548_NUPQ, wycena CBJB - 1. Zostawmy paletyzację …" at bounding box center [342, 328] width 412 height 41
copy p "CBJB"
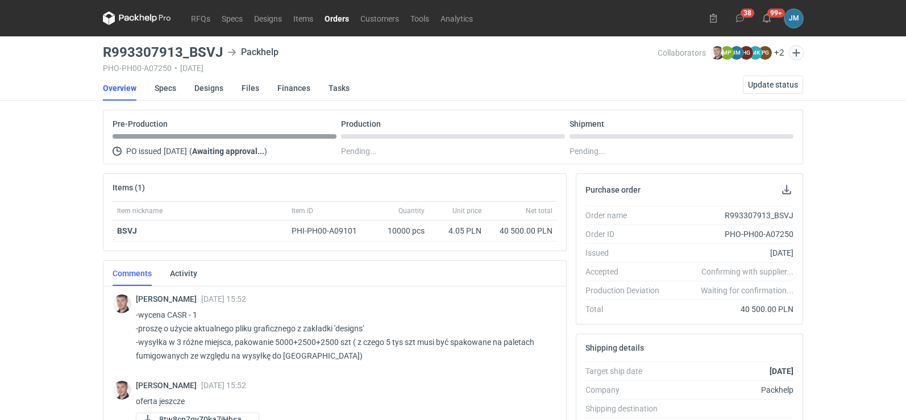
click at [145, 13] on icon at bounding box center [137, 18] width 68 height 14
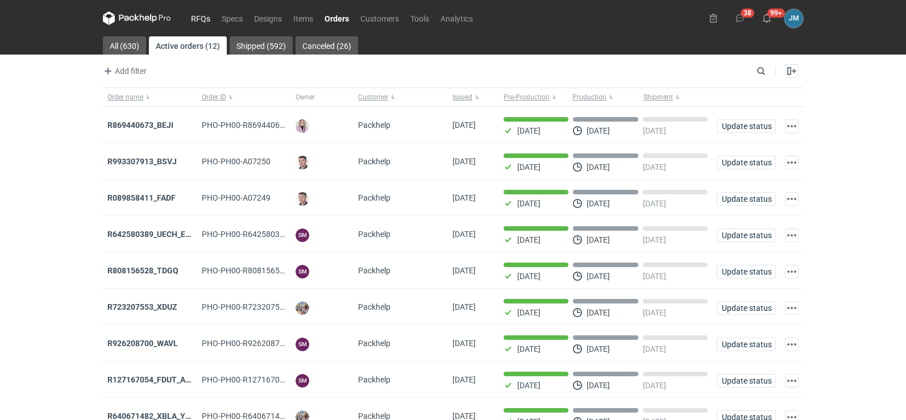
click at [193, 21] on link "RFQs" at bounding box center [200, 18] width 31 height 14
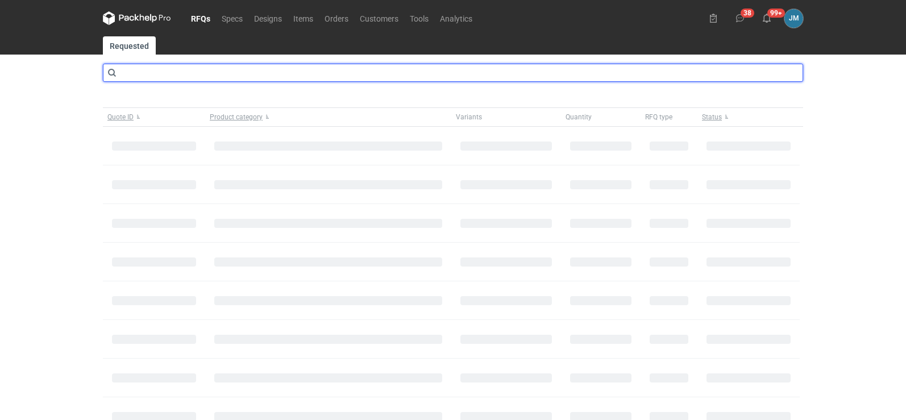
click at [168, 79] on input "text" at bounding box center [453, 73] width 700 height 18
type input "cbjb"
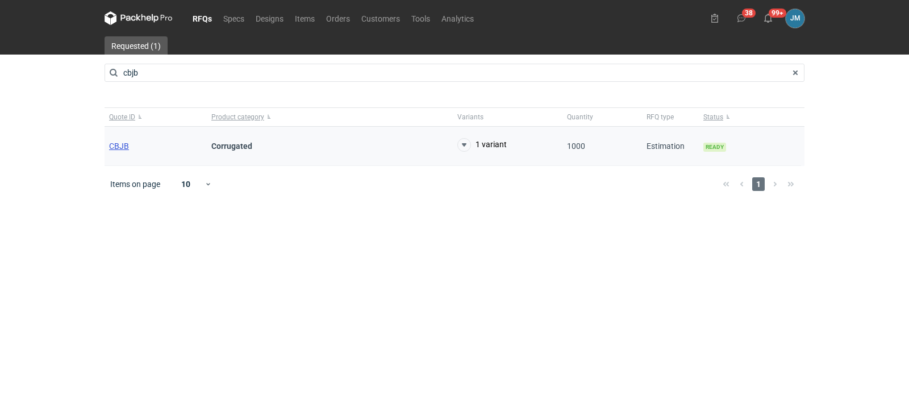
click at [113, 145] on span "CBJB" at bounding box center [119, 145] width 20 height 9
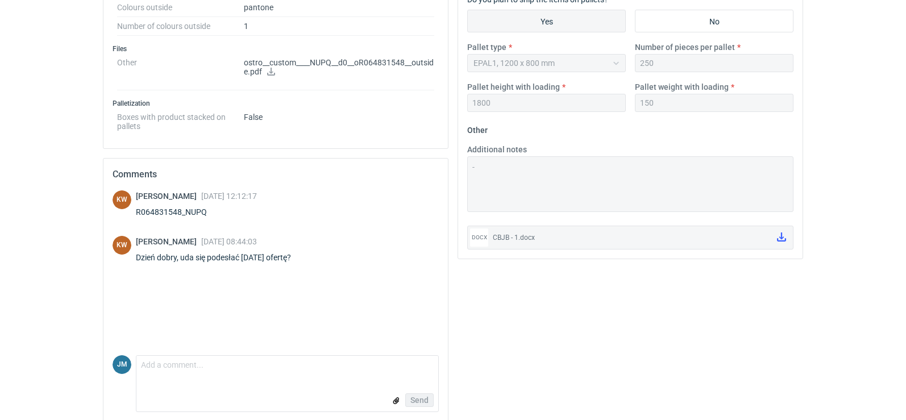
scroll to position [506, 0]
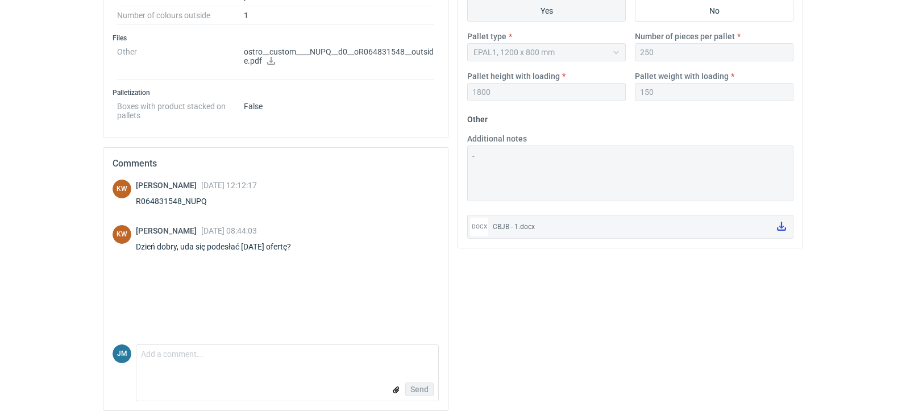
click at [780, 227] on icon at bounding box center [781, 226] width 9 height 9
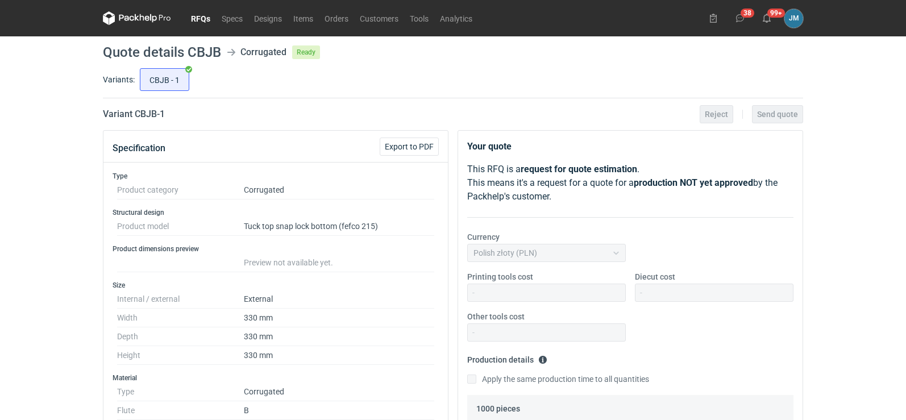
click at [149, 13] on icon at bounding box center [137, 18] width 68 height 14
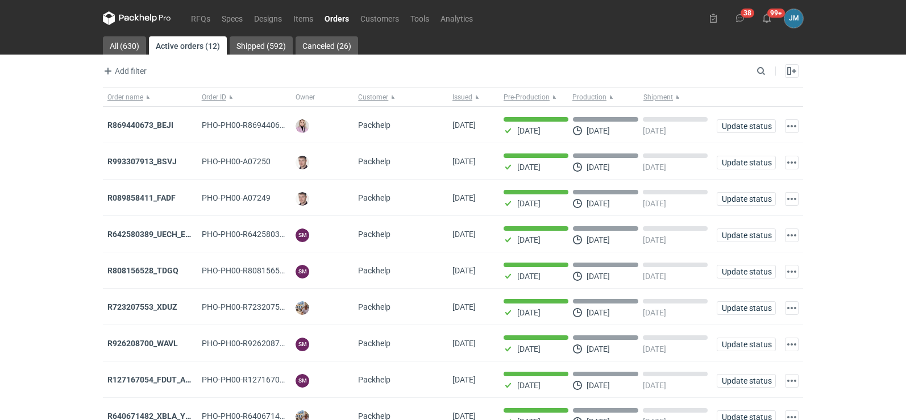
click at [131, 14] on icon at bounding box center [137, 18] width 68 height 14
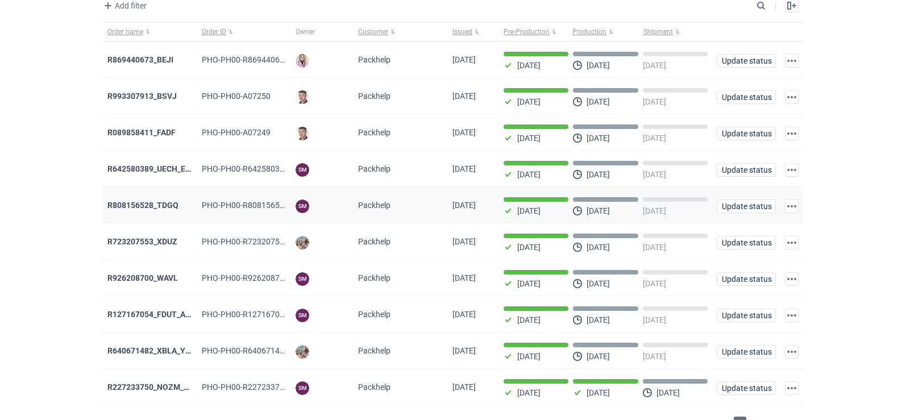
scroll to position [93, 0]
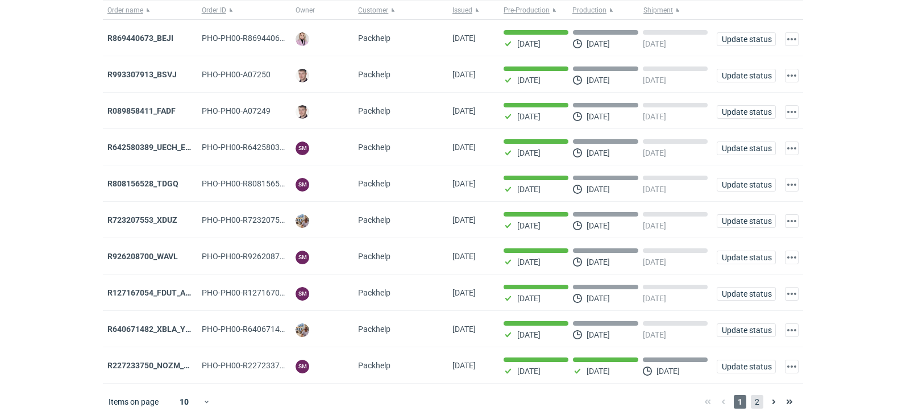
click at [757, 403] on span "2" at bounding box center [757, 402] width 13 height 14
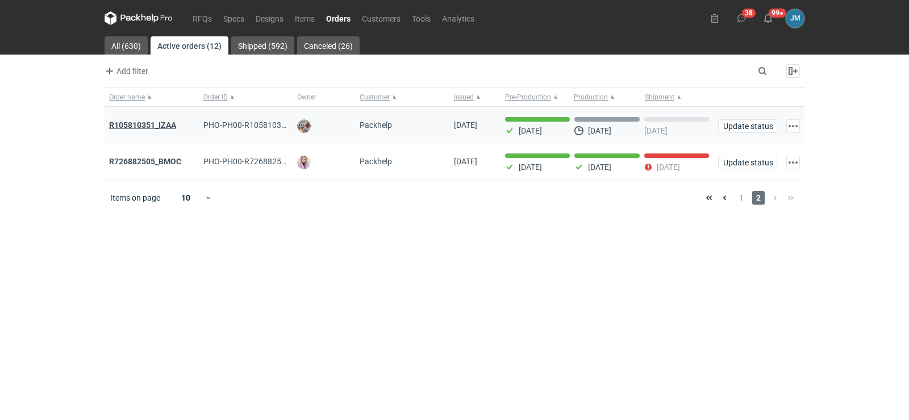
click at [144, 126] on strong "R105810351_IZAA" at bounding box center [142, 124] width 67 height 9
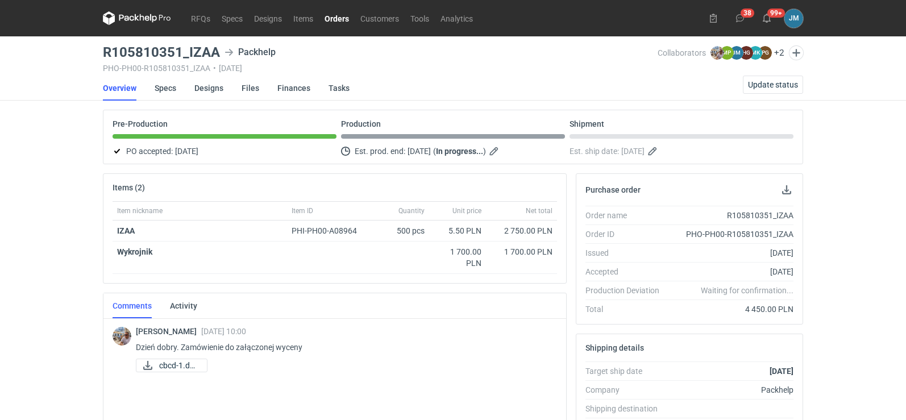
click at [135, 25] on nav "RFQs Specs Designs Items Orders Customers Tools Analytics" at bounding box center [291, 18] width 376 height 36
click at [127, 18] on icon at bounding box center [126, 18] width 15 height 6
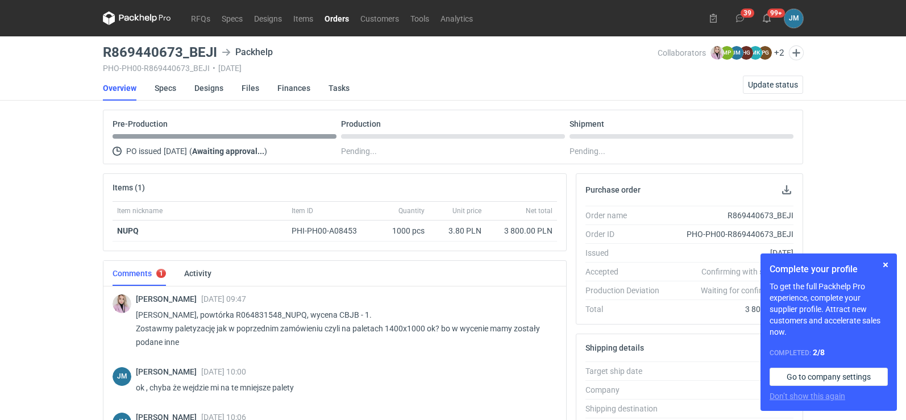
click at [118, 10] on nav "RFQs Specs Designs Items Orders Customers Tools Analytics" at bounding box center [291, 18] width 376 height 36
click at [138, 17] on icon at bounding box center [137, 17] width 5 height 7
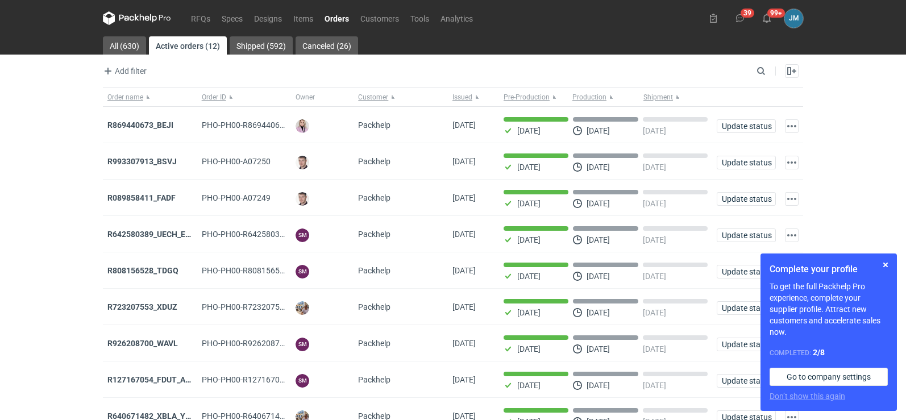
scroll to position [93, 0]
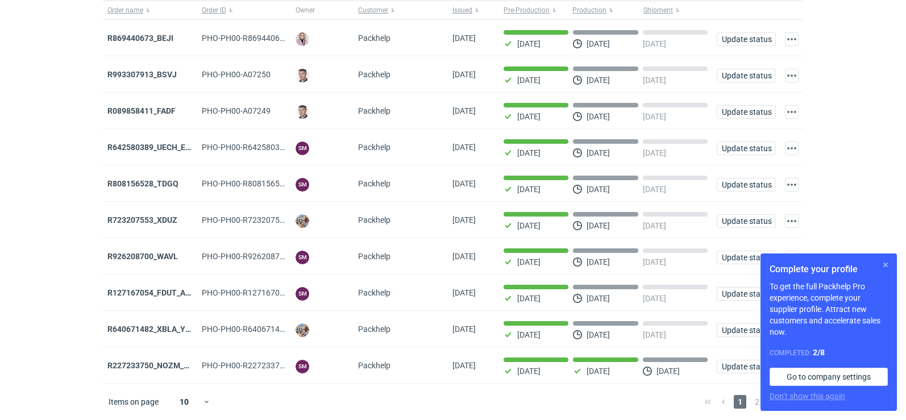
click at [882, 266] on button "button" at bounding box center [885, 265] width 14 height 14
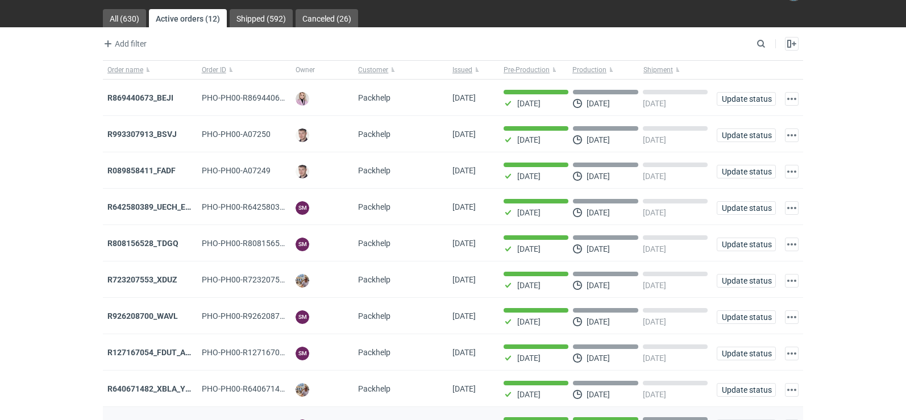
scroll to position [0, 0]
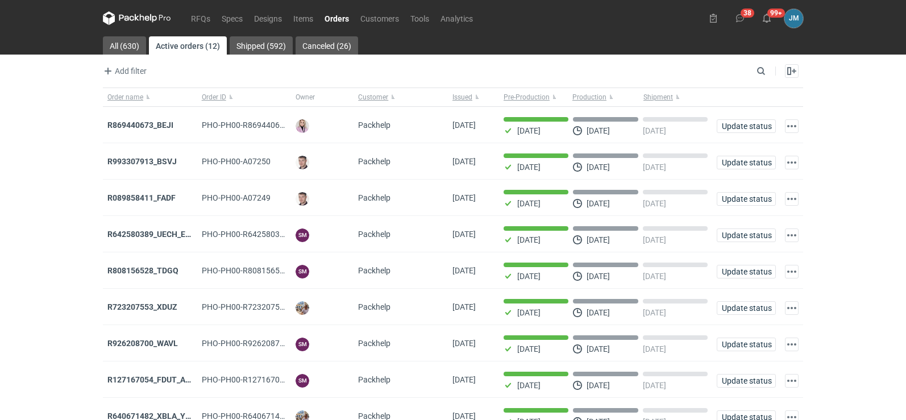
click at [147, 24] on icon at bounding box center [137, 18] width 68 height 14
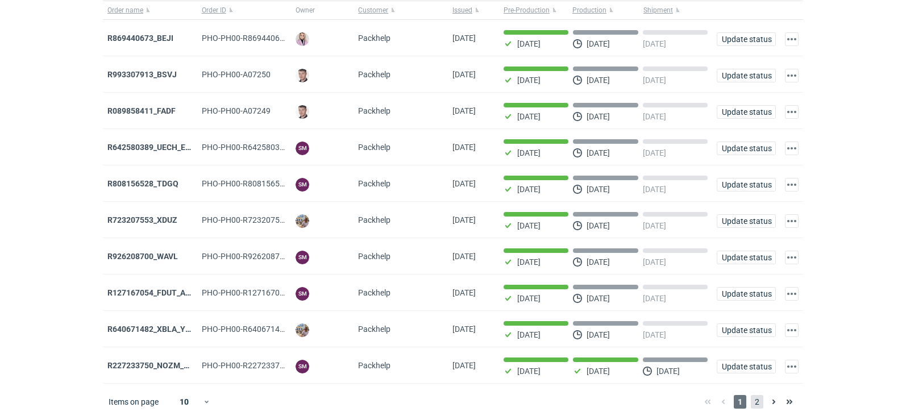
click at [759, 406] on span "2" at bounding box center [757, 402] width 13 height 14
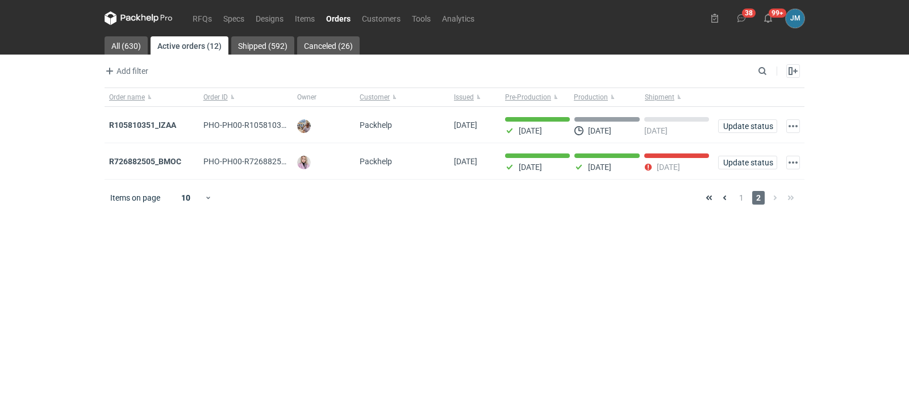
click at [140, 22] on icon at bounding box center [139, 18] width 68 height 14
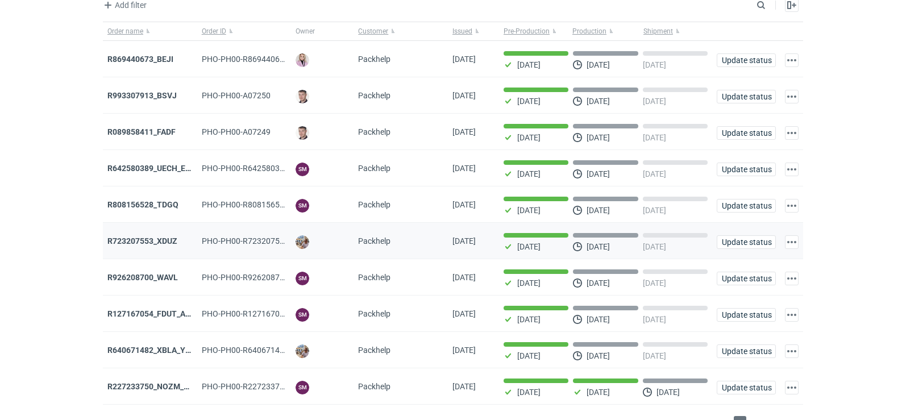
scroll to position [93, 0]
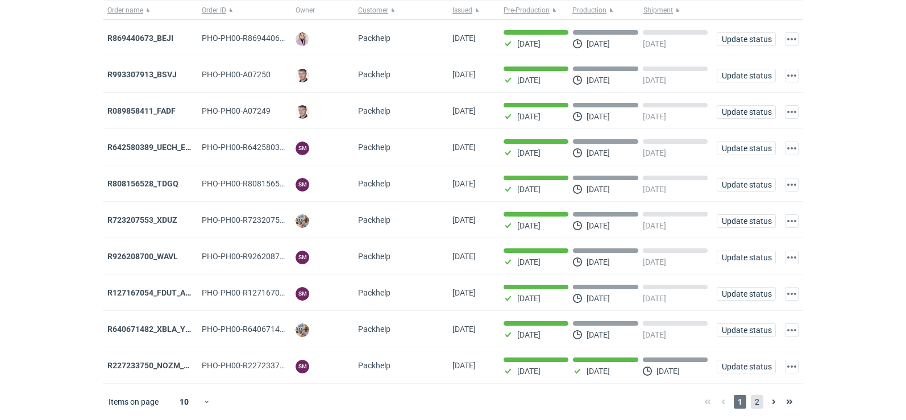
click at [762, 404] on span "2" at bounding box center [757, 402] width 13 height 14
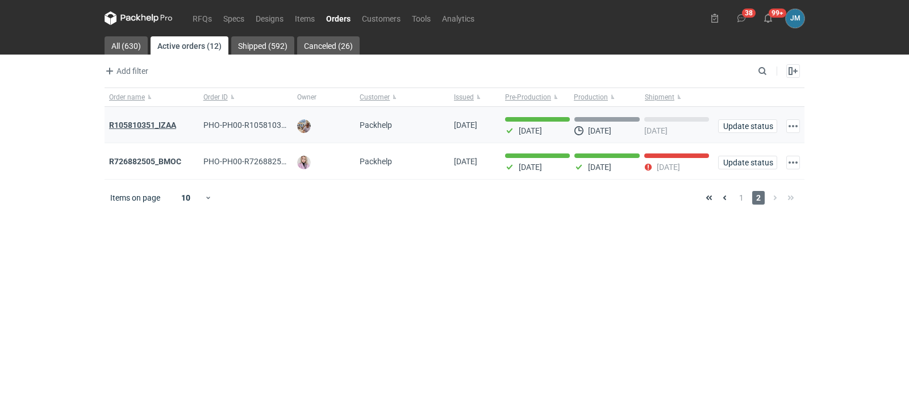
click at [164, 130] on strong "R105810351_IZAA" at bounding box center [142, 124] width 67 height 9
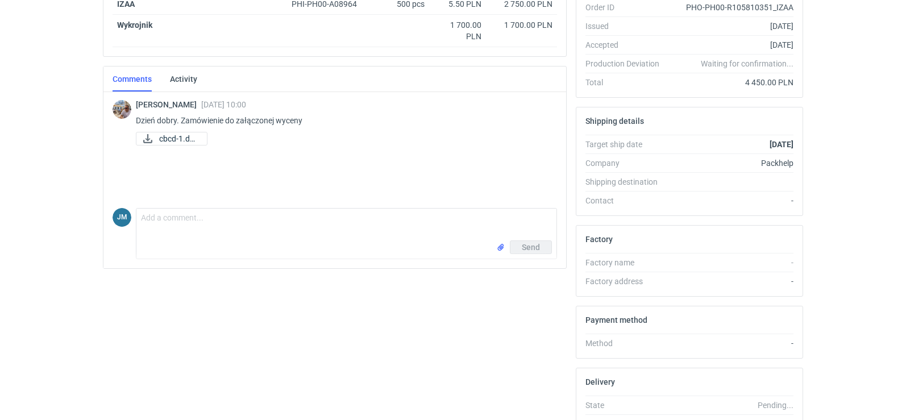
scroll to position [227, 0]
click at [170, 139] on span "cbcd-1.docx" at bounding box center [178, 138] width 39 height 13
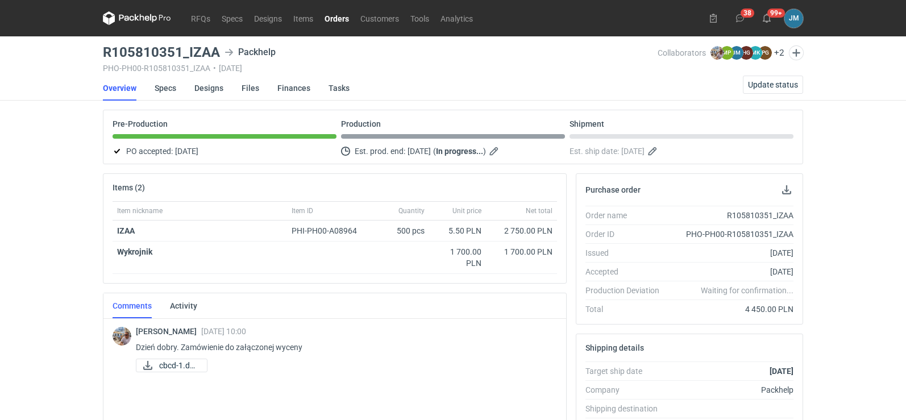
click at [136, 22] on icon at bounding box center [137, 18] width 68 height 14
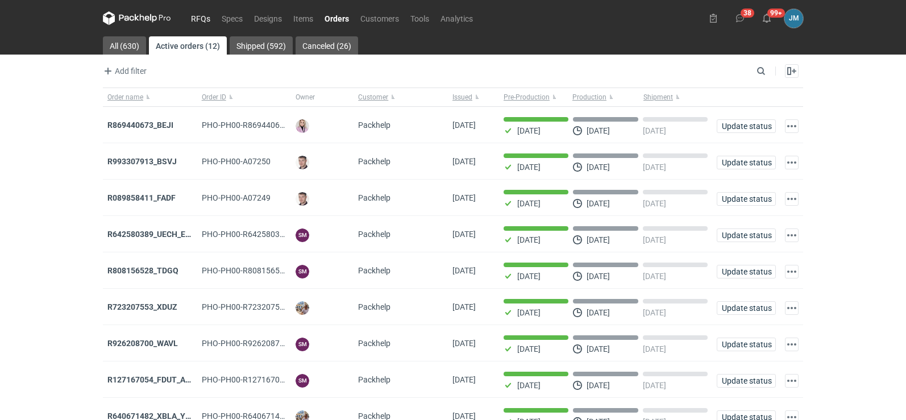
click at [190, 16] on link "RFQs" at bounding box center [200, 18] width 31 height 14
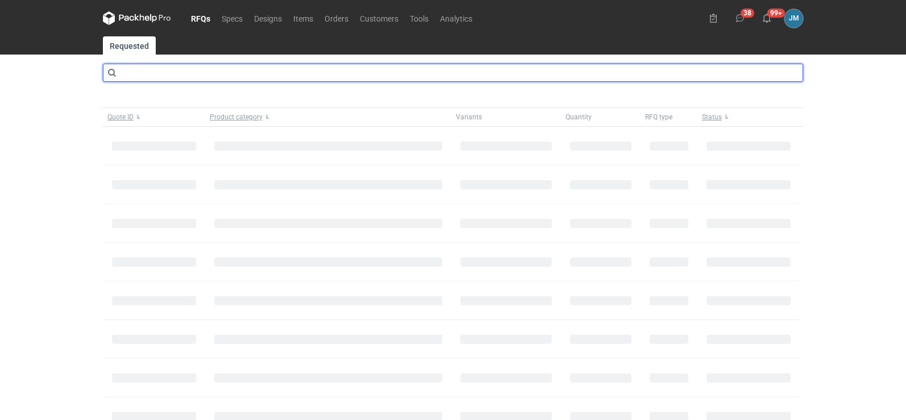
click at [127, 69] on input "text" at bounding box center [453, 73] width 700 height 18
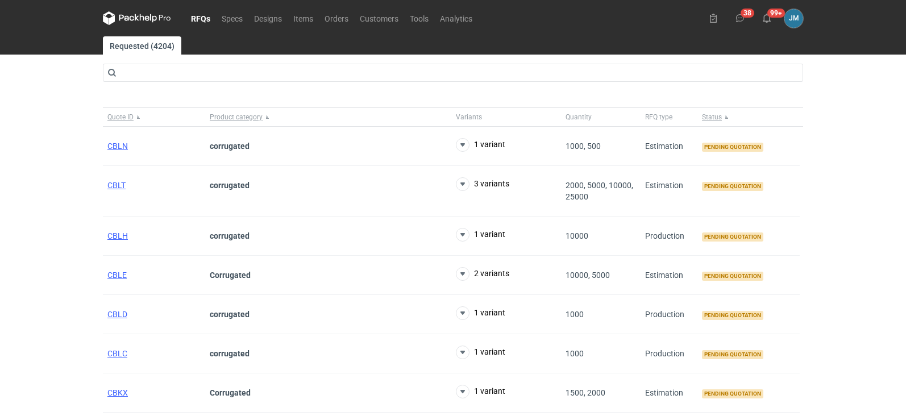
drag, startPoint x: 135, startPoint y: 79, endPoint x: 69, endPoint y: 61, distance: 68.2
click at [69, 61] on div "RFQs Specs Designs Items Orders Customers Tools Analytics 38 99+ JM Joanna Myśl…" at bounding box center [453, 210] width 906 height 420
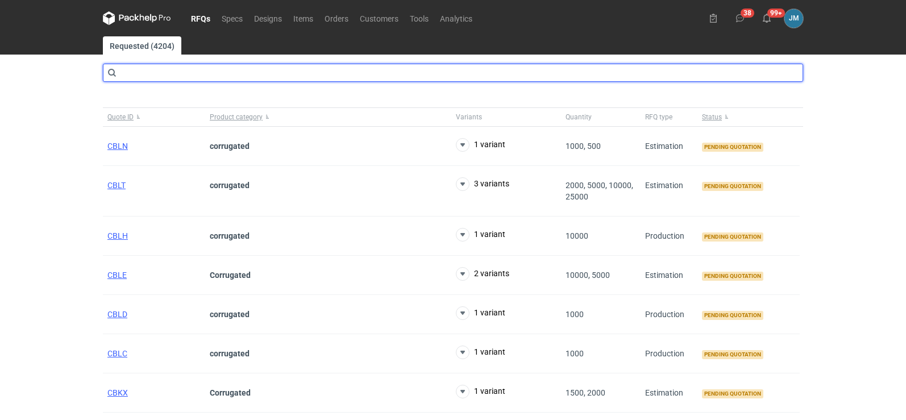
click at [135, 74] on input "text" at bounding box center [453, 73] width 700 height 18
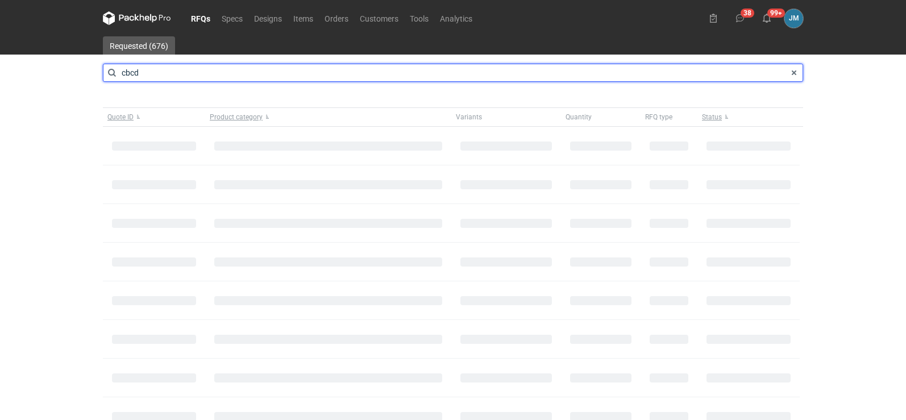
type input "cbcd"
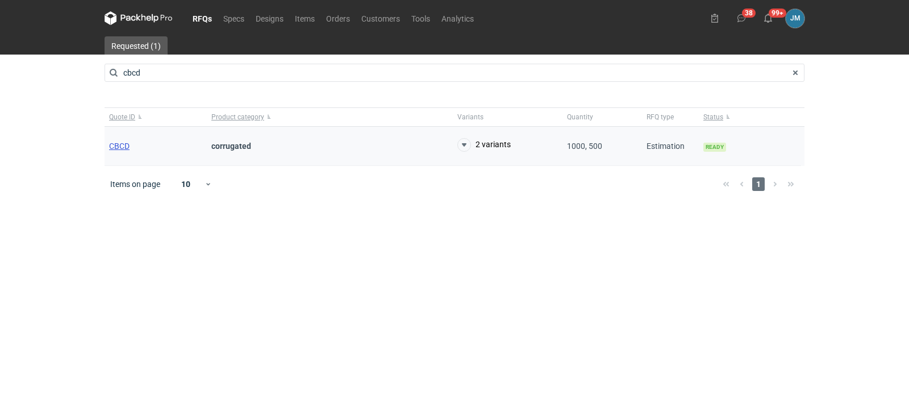
click at [125, 148] on span "CBCD" at bounding box center [119, 145] width 20 height 9
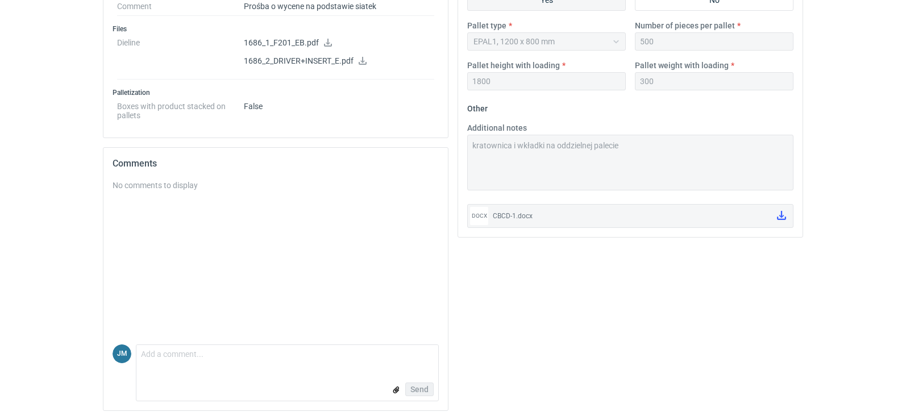
scroll to position [361, 0]
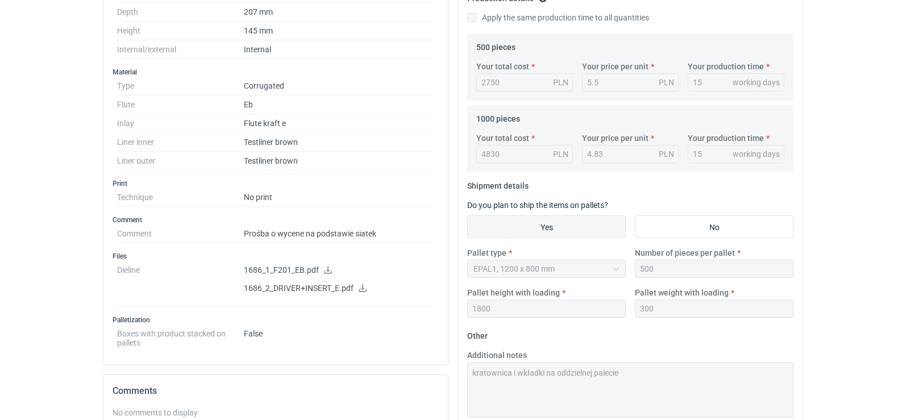
click at [328, 273] on link at bounding box center [327, 271] width 9 height 9
click at [361, 288] on icon at bounding box center [362, 288] width 9 height 8
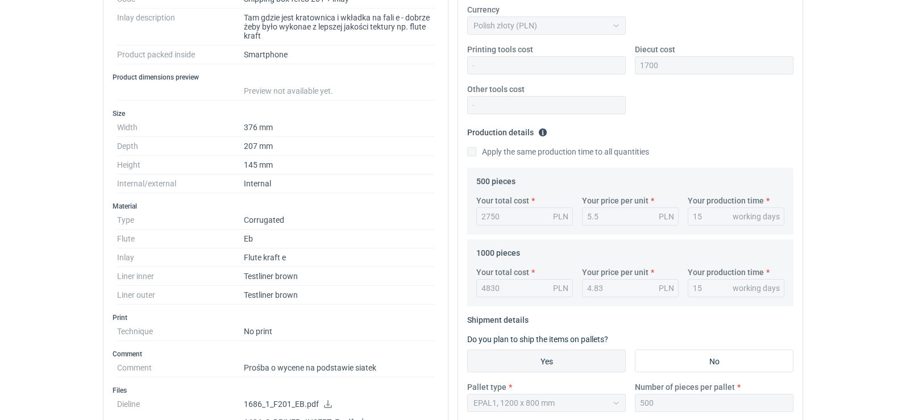
scroll to position [455, 0]
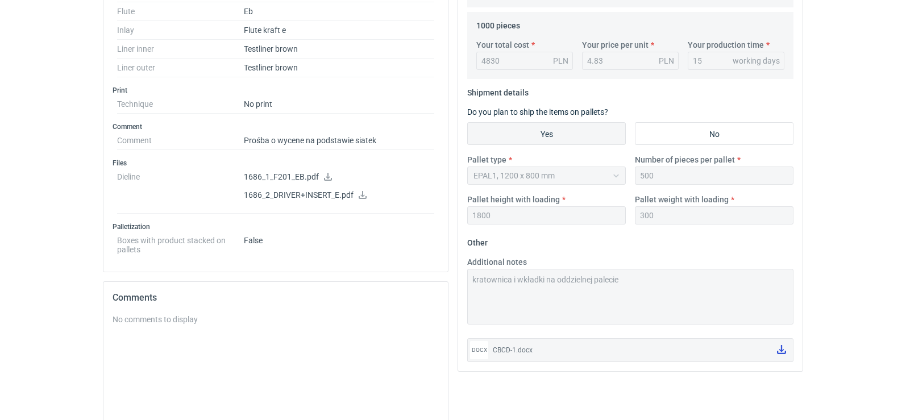
click at [778, 351] on icon at bounding box center [781, 349] width 9 height 9
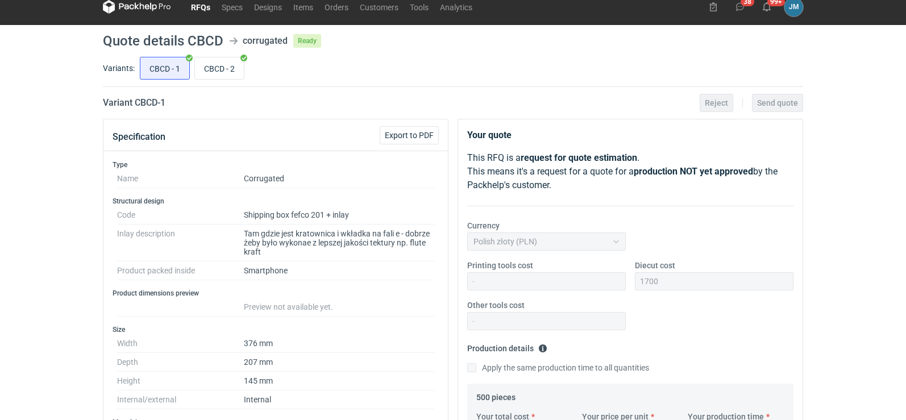
scroll to position [0, 0]
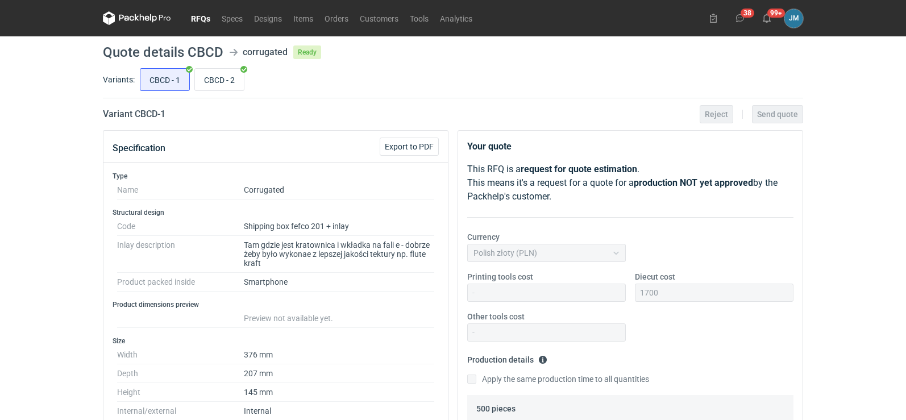
click at [152, 22] on nav "RFQs Specs Designs Items Orders Customers Tools Analytics" at bounding box center [290, 18] width 375 height 36
click at [152, 18] on icon at bounding box center [137, 18] width 68 height 14
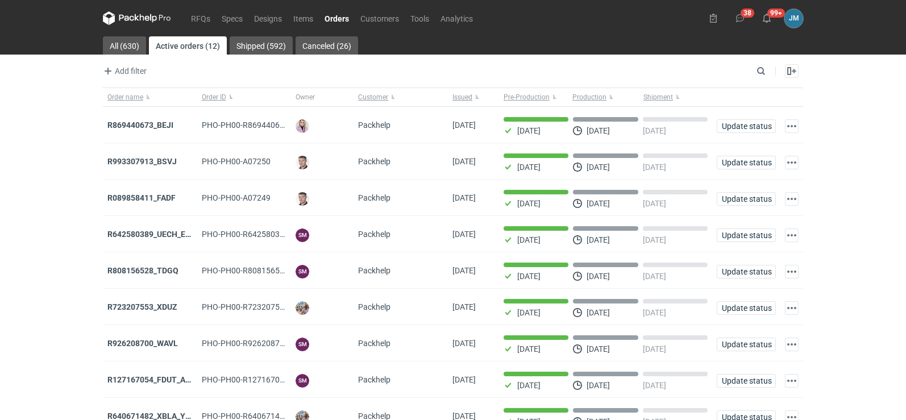
click at [153, 22] on icon at bounding box center [153, 18] width 7 height 9
click at [122, 21] on icon at bounding box center [137, 18] width 68 height 14
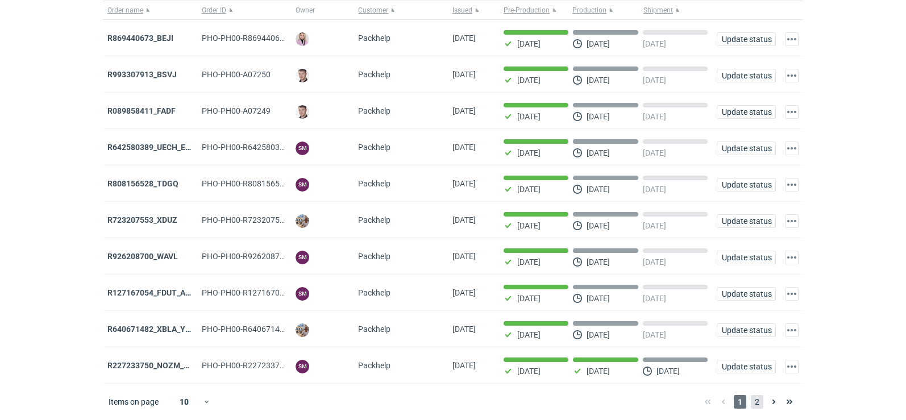
click at [756, 404] on span "2" at bounding box center [757, 402] width 13 height 14
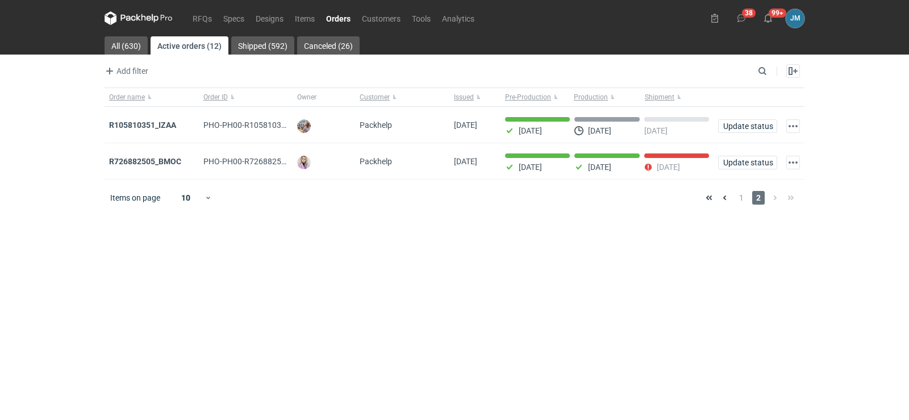
click at [124, 20] on icon at bounding box center [139, 18] width 68 height 14
